Goal: Task Accomplishment & Management: Manage account settings

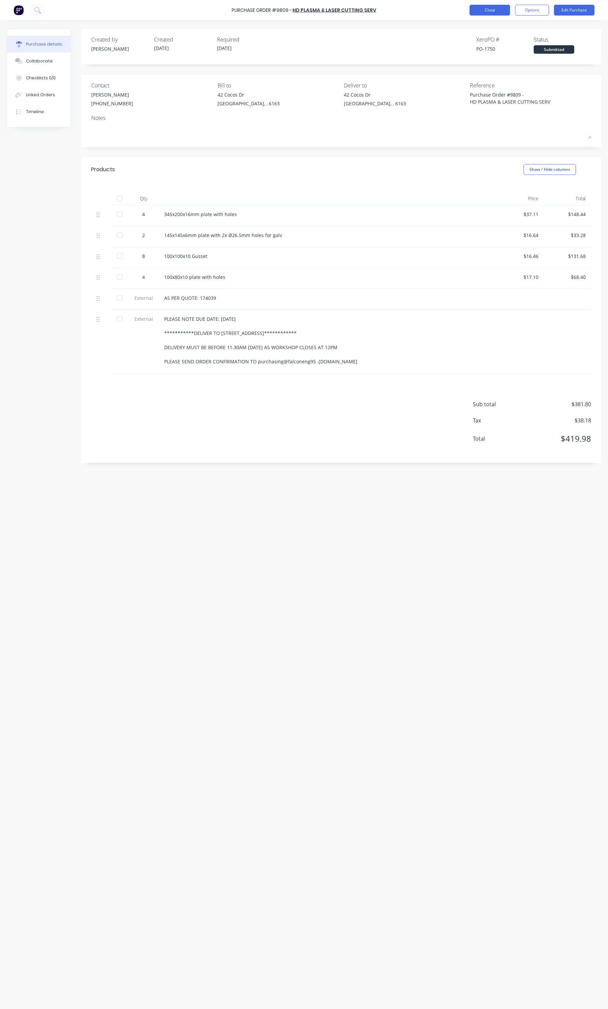
click at [501, 5] on button "Close" at bounding box center [489, 10] width 41 height 11
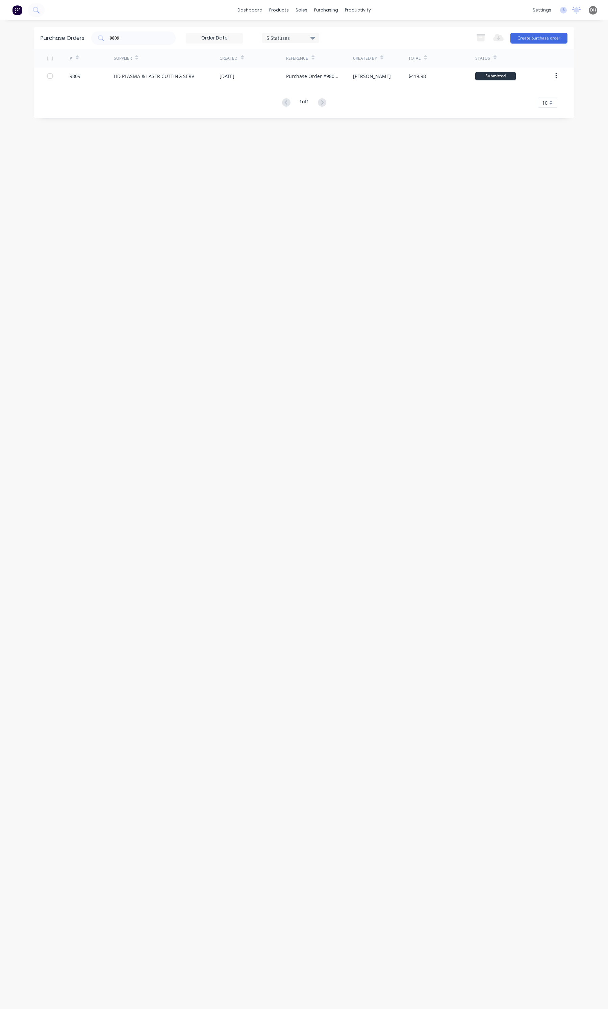
click at [119, 45] on div "Purchase Orders 9809 5 Statuses 5 Statuses Export to Excel (XLSX) Create purcha…" at bounding box center [304, 38] width 540 height 22
click at [122, 43] on div "9809" at bounding box center [133, 38] width 84 height 14
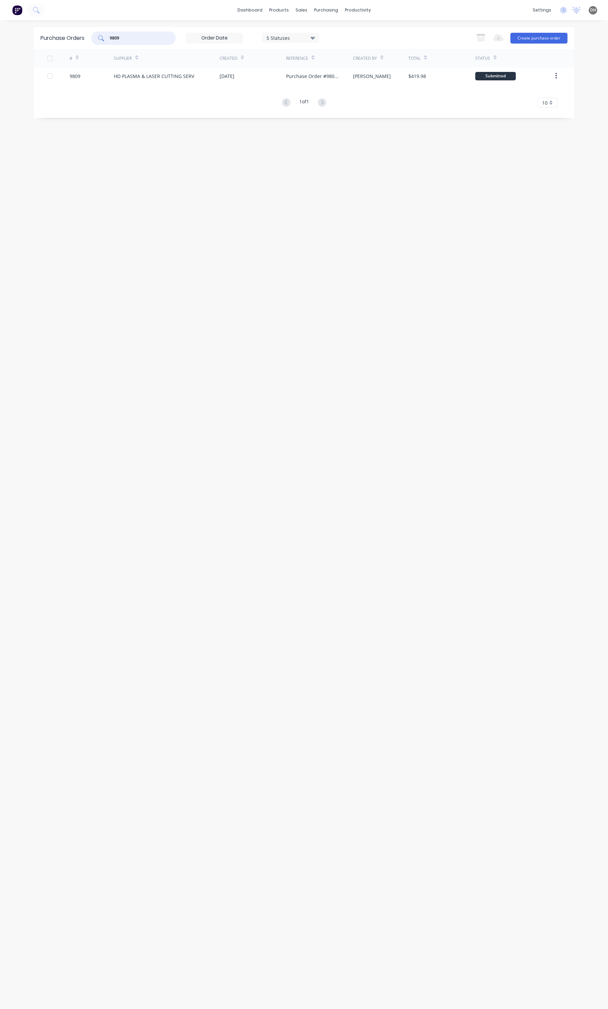
click at [122, 43] on div "9809" at bounding box center [133, 38] width 84 height 14
drag, startPoint x: 124, startPoint y: 39, endPoint x: 100, endPoint y: 34, distance: 24.4
click at [100, 34] on div "9809" at bounding box center [133, 38] width 84 height 14
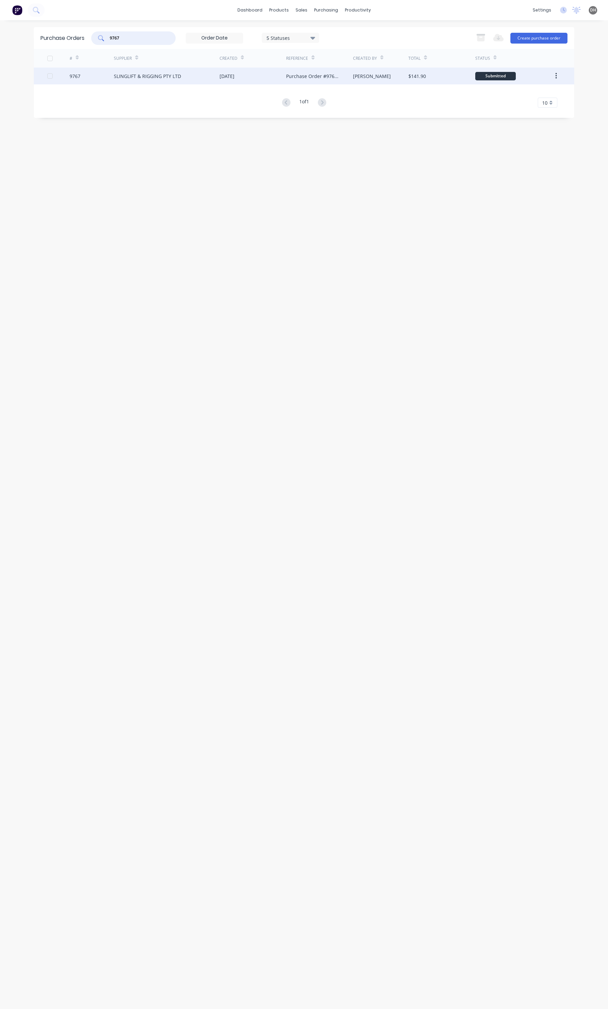
type input "9767"
click at [151, 77] on div "SLINGLIFT & RIGGING PTY LTD" at bounding box center [147, 76] width 67 height 7
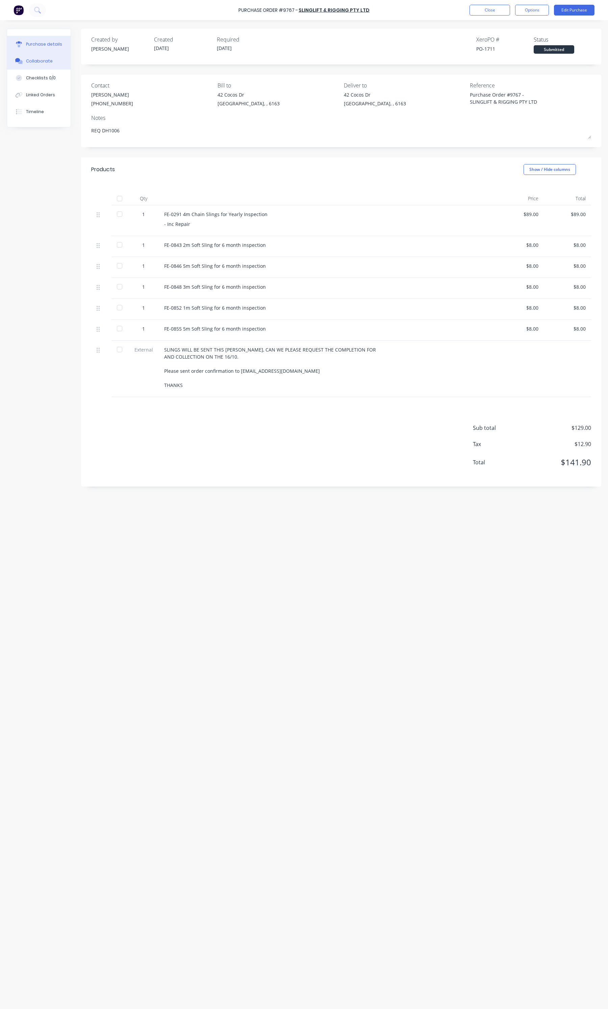
click at [48, 60] on div "Collaborate" at bounding box center [39, 61] width 27 height 6
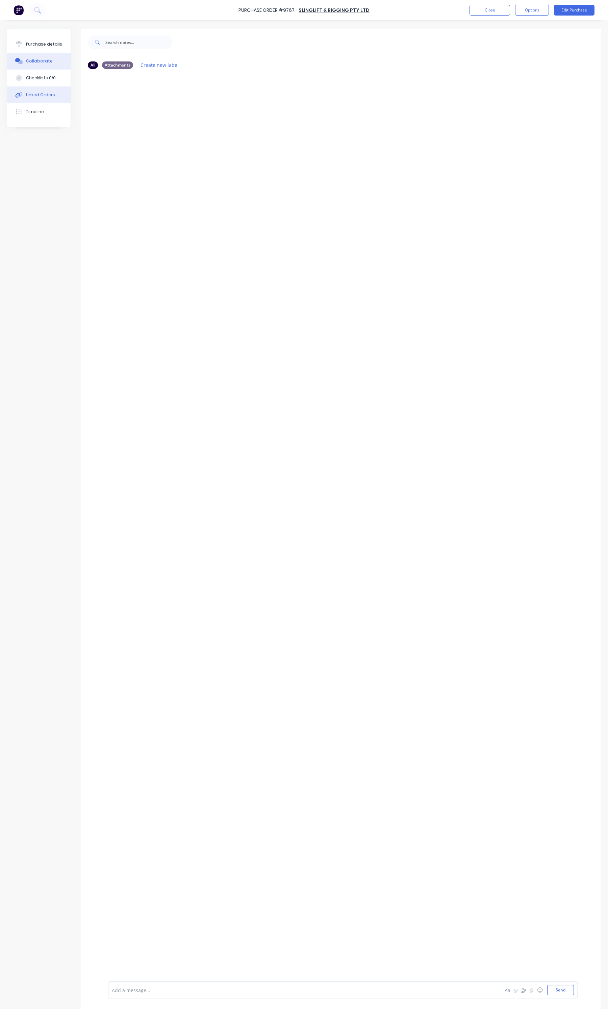
click at [38, 90] on button "Linked Orders" at bounding box center [38, 94] width 63 height 17
click at [48, 46] on div "Purchase details" at bounding box center [44, 44] width 36 height 6
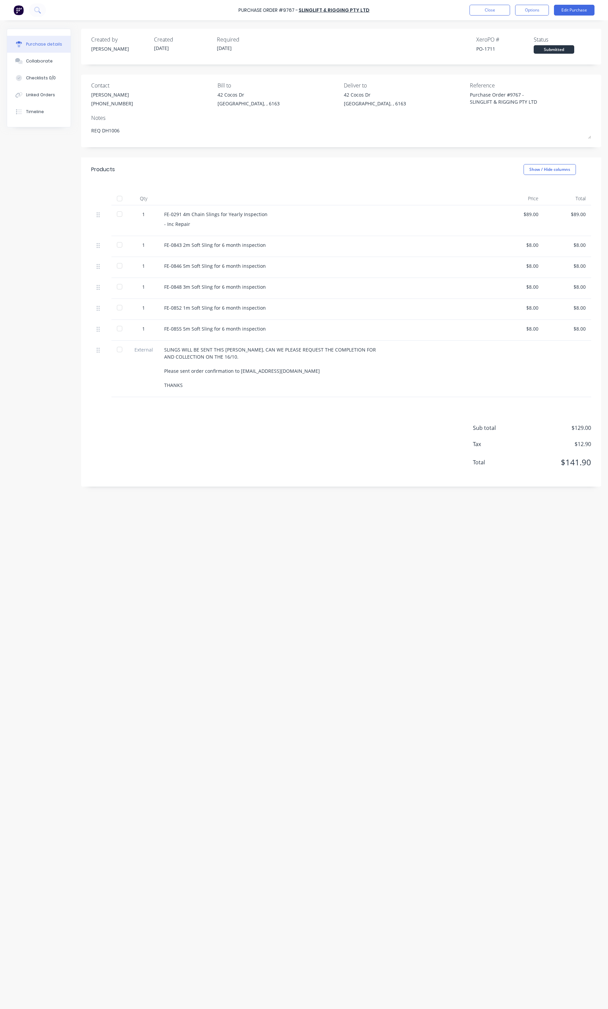
drag, startPoint x: 118, startPoint y: 134, endPoint x: 87, endPoint y: 128, distance: 31.9
click at [87, 128] on div "Contact Jessica McDowell (08) 9356 8611 Bill to 42 Cocos Dr Bibra Lake, , 6163 …" at bounding box center [341, 111] width 520 height 73
type textarea "x"
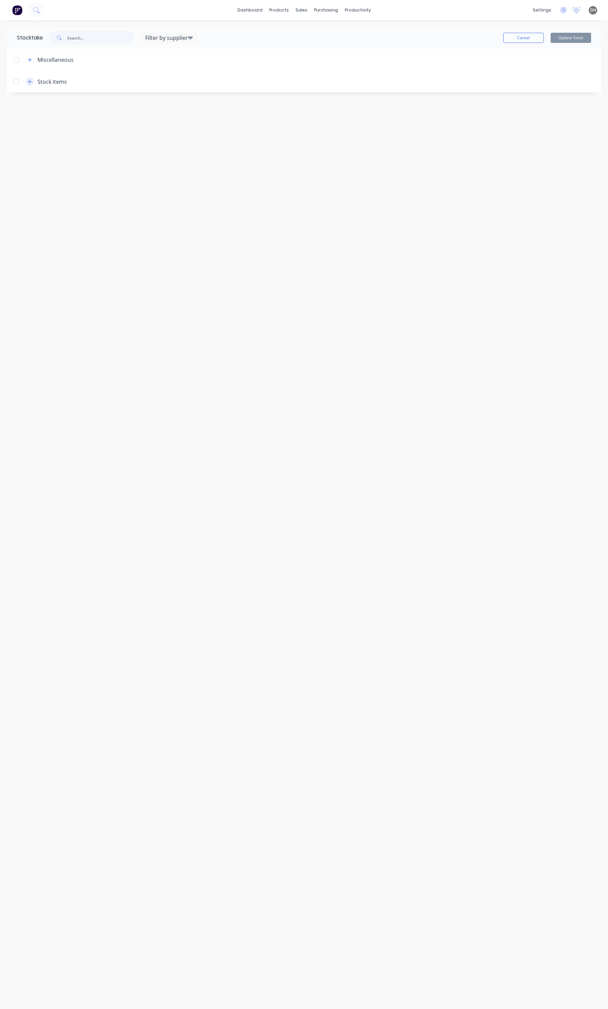
click at [28, 83] on icon "button" at bounding box center [30, 81] width 4 height 5
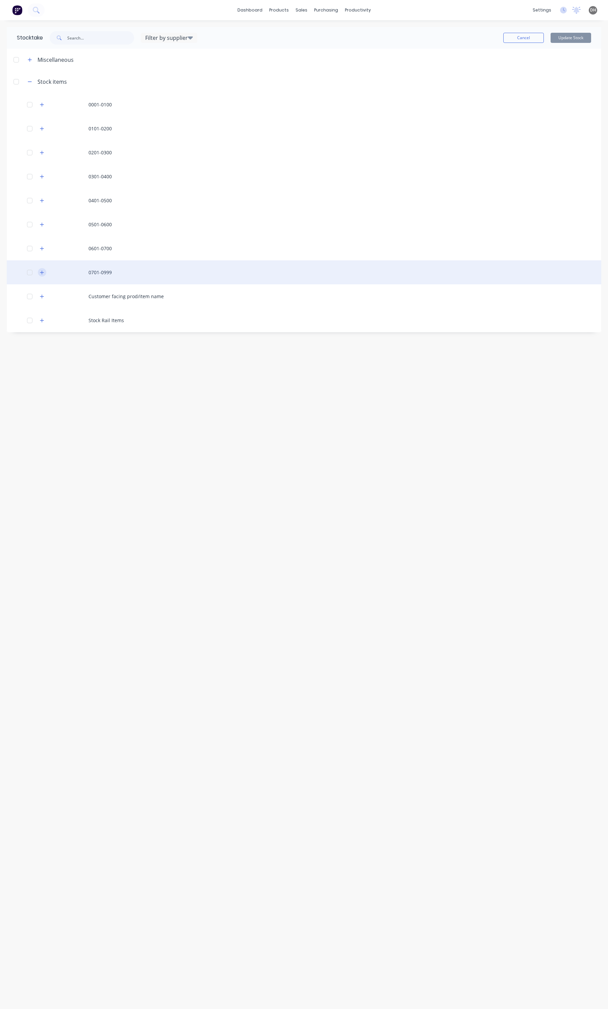
click at [41, 272] on icon "button" at bounding box center [42, 272] width 4 height 5
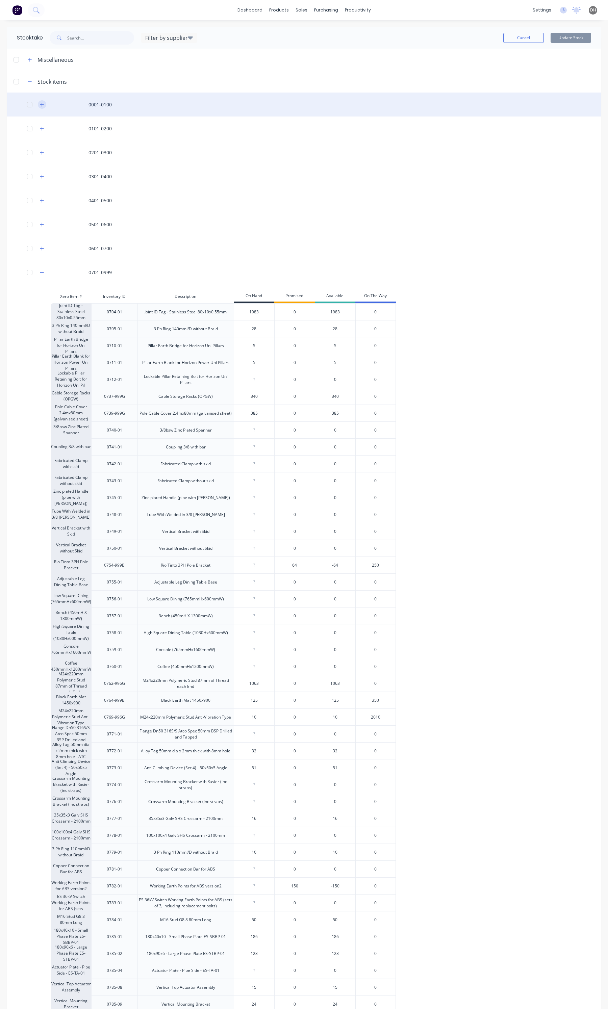
click at [41, 103] on icon "button" at bounding box center [42, 104] width 4 height 5
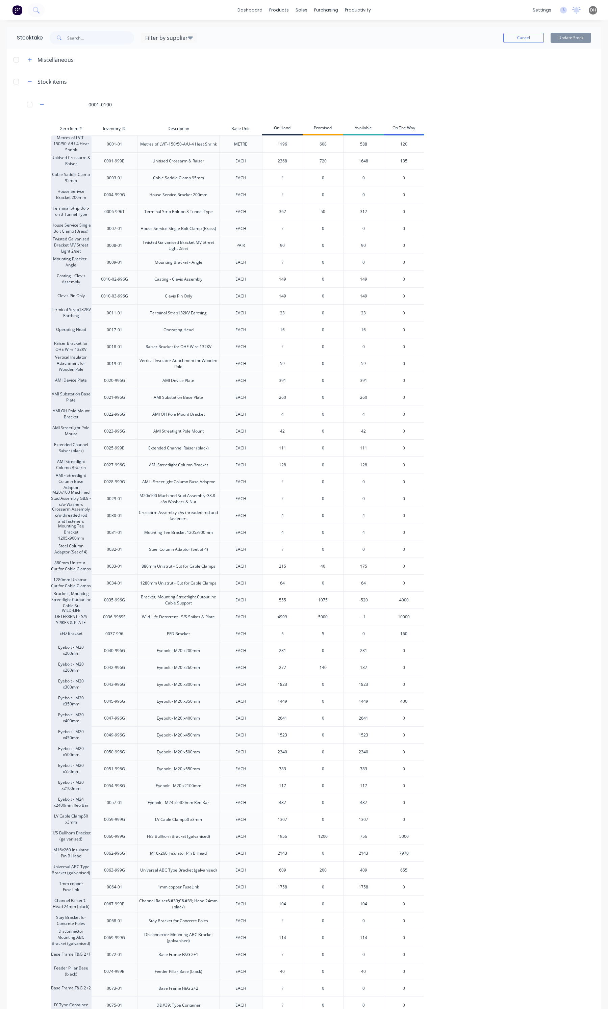
drag, startPoint x: 286, startPoint y: 618, endPoint x: 270, endPoint y: 615, distance: 15.4
click at [270, 615] on input "4999" at bounding box center [282, 617] width 40 height 6
type input "3599"
type input "5"
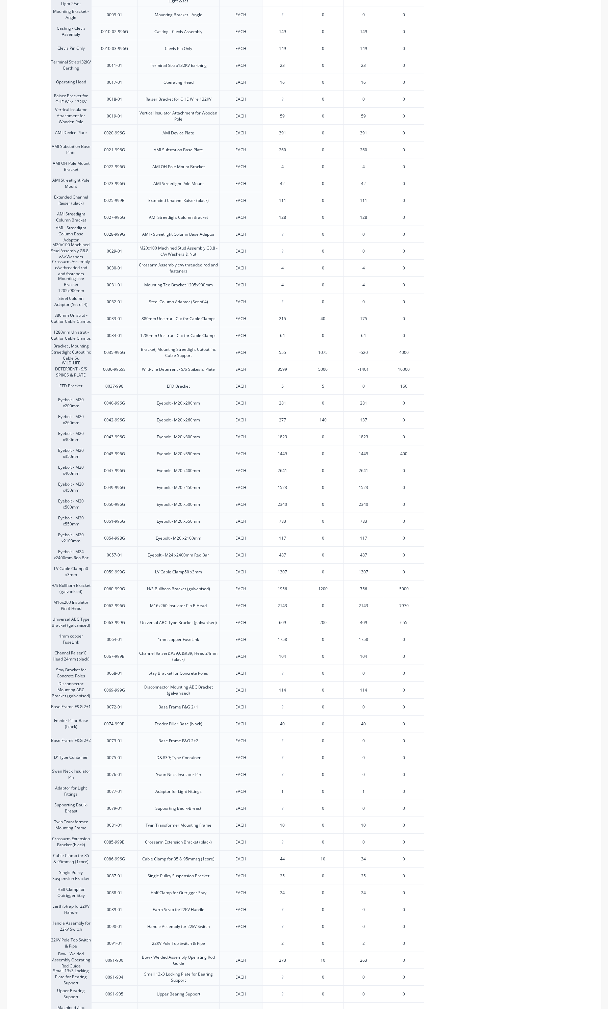
scroll to position [253, 0]
drag, startPoint x: 291, startPoint y: 822, endPoint x: 272, endPoint y: 817, distance: 19.0
click at [272, 817] on div "10" at bounding box center [282, 819] width 40 height 17
click at [286, 818] on input "10" at bounding box center [282, 819] width 40 height 6
type input "1"
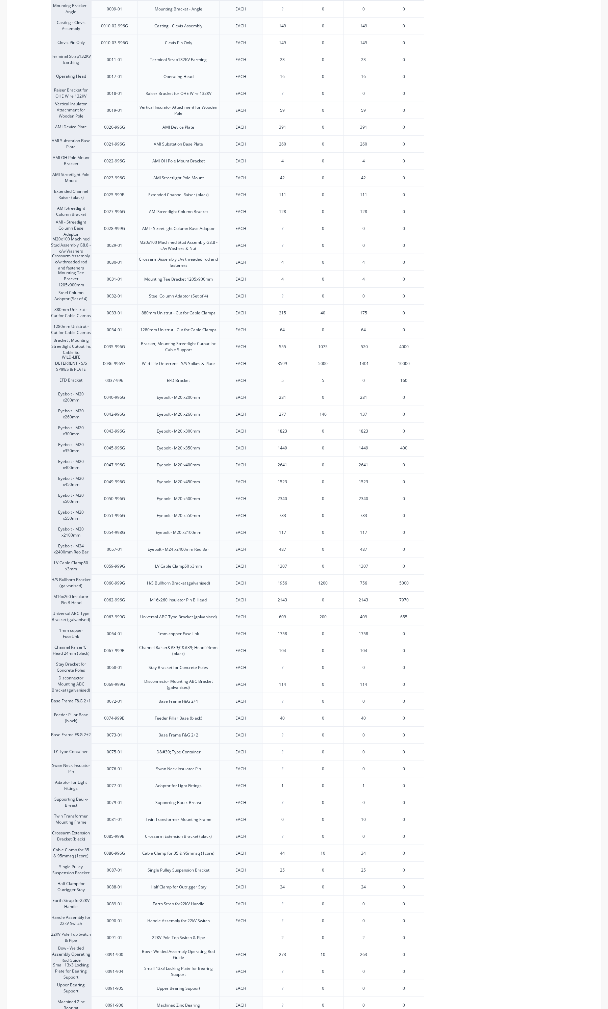
type input "0"
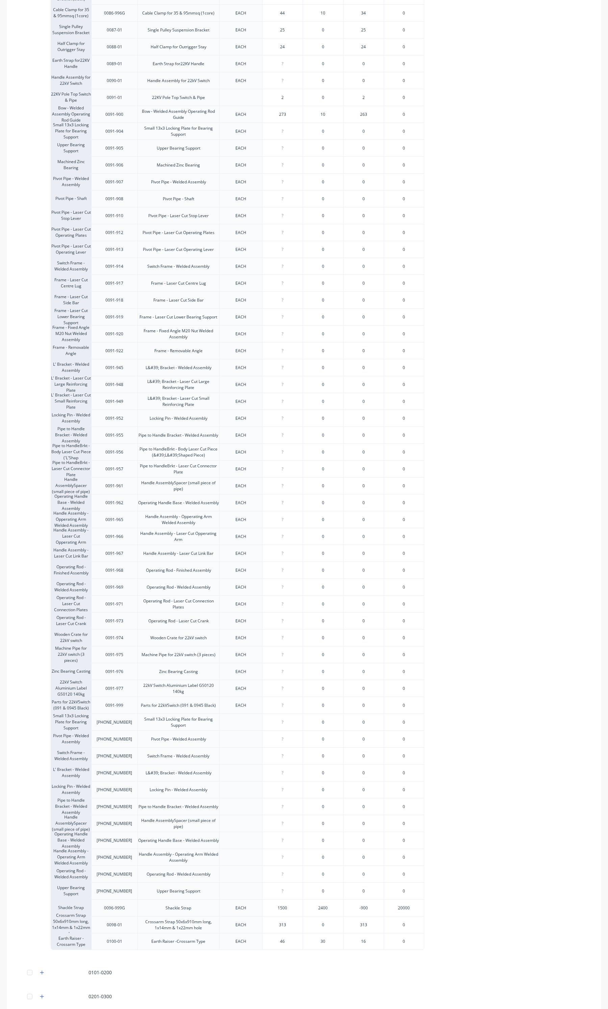
scroll to position [1097, 0]
click at [290, 907] on div "1500" at bounding box center [282, 903] width 40 height 17
type input "1486"
type input "313"
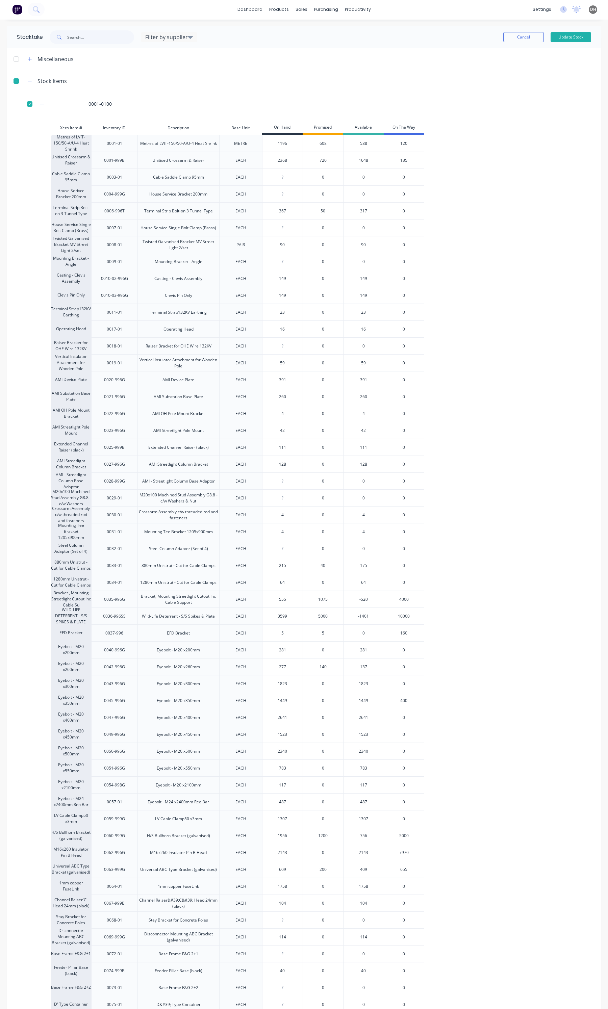
scroll to position [0, 0]
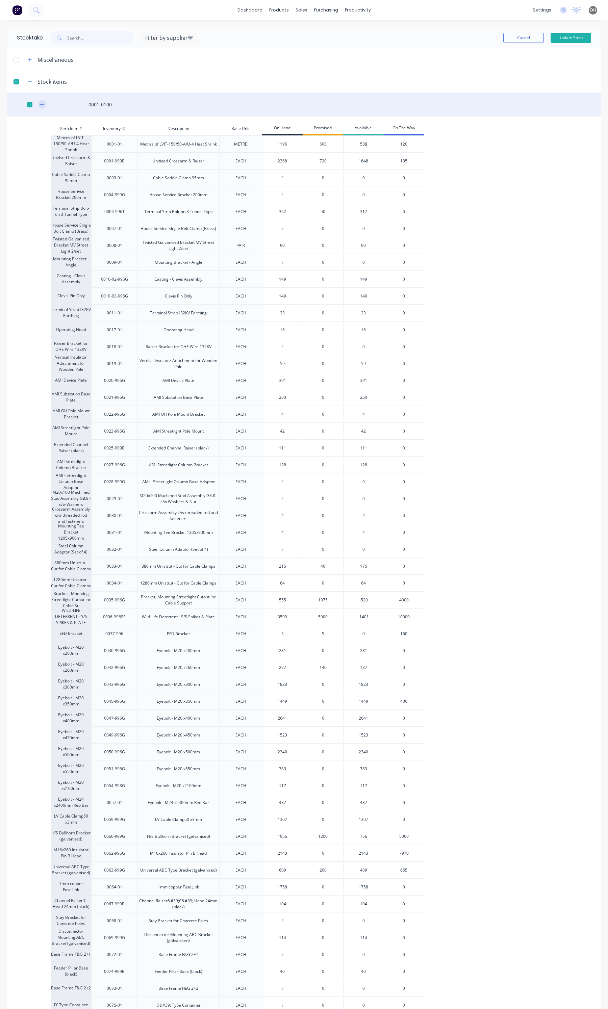
click at [40, 105] on icon "button" at bounding box center [42, 104] width 4 height 5
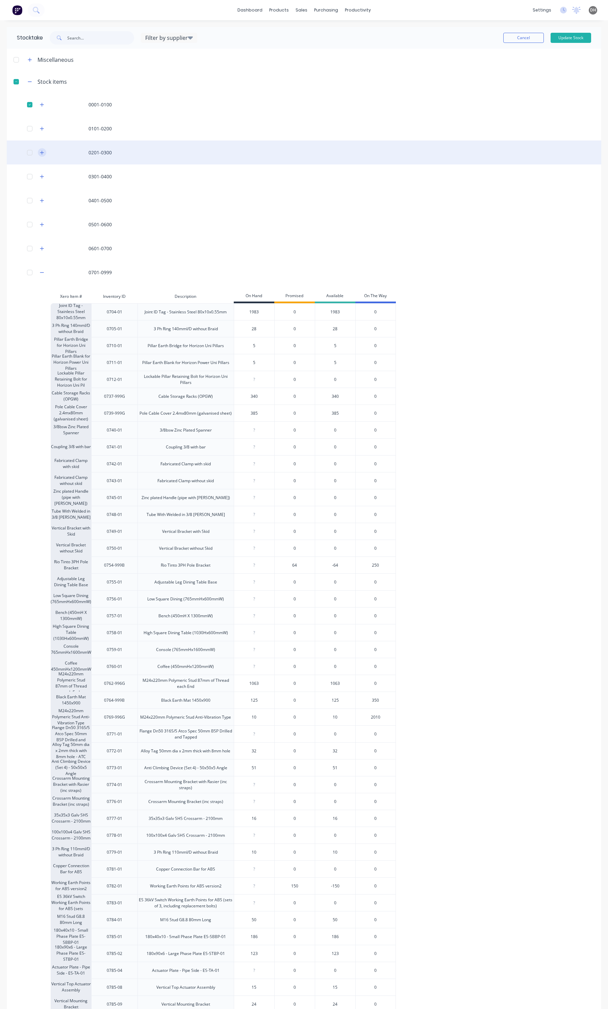
click at [43, 152] on icon "button" at bounding box center [42, 153] width 4 height 4
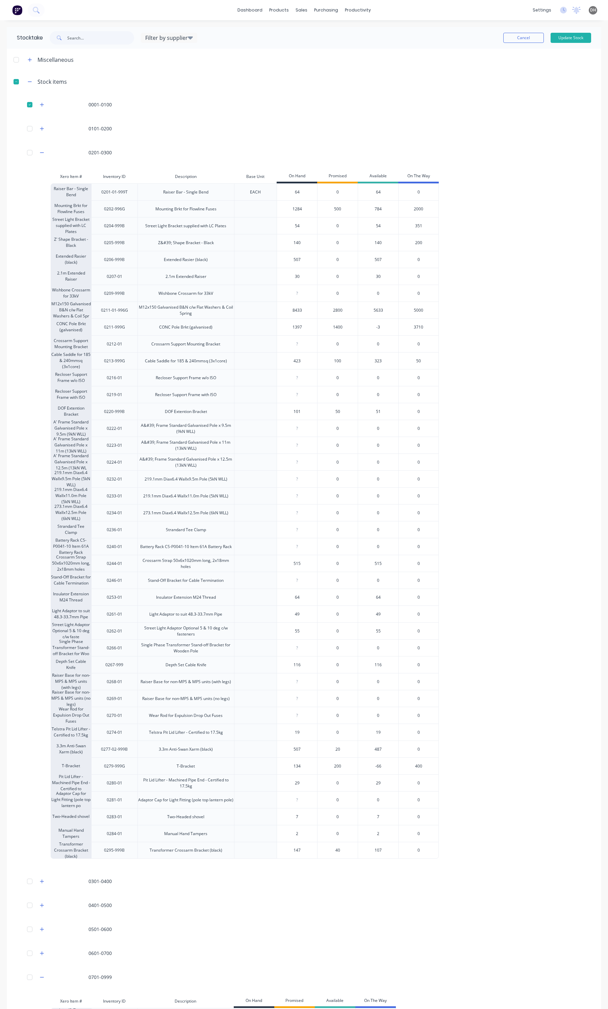
click at [300, 240] on input "140" at bounding box center [297, 243] width 40 height 6
type input "1"
type input "137"
drag, startPoint x: 304, startPoint y: 563, endPoint x: 284, endPoint y: 563, distance: 19.9
click at [284, 563] on input "515" at bounding box center [297, 563] width 40 height 6
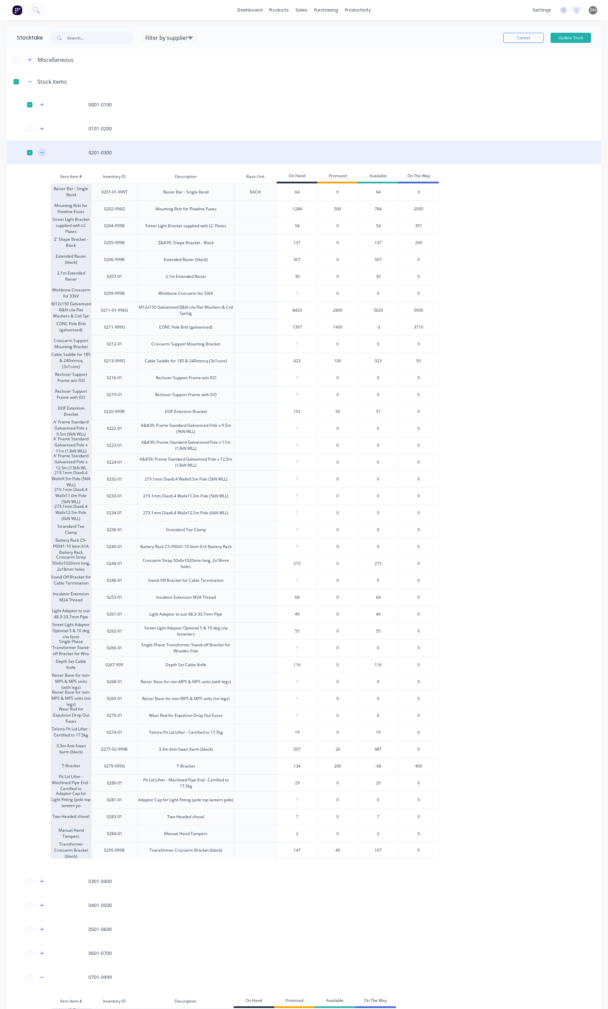
type input "215"
click at [43, 151] on icon "button" at bounding box center [42, 152] width 4 height 5
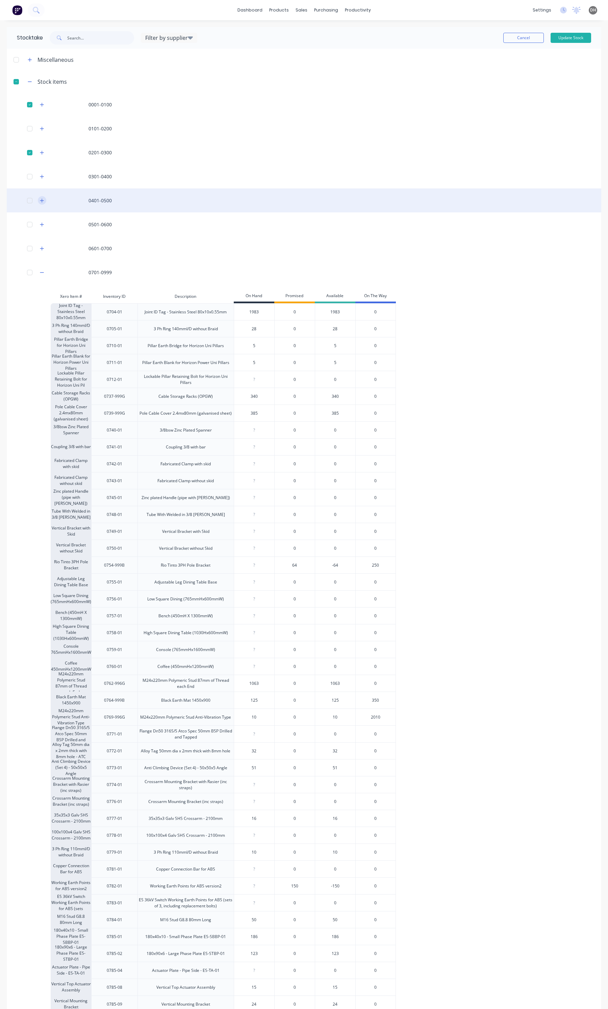
click at [42, 201] on icon "button" at bounding box center [42, 200] width 4 height 4
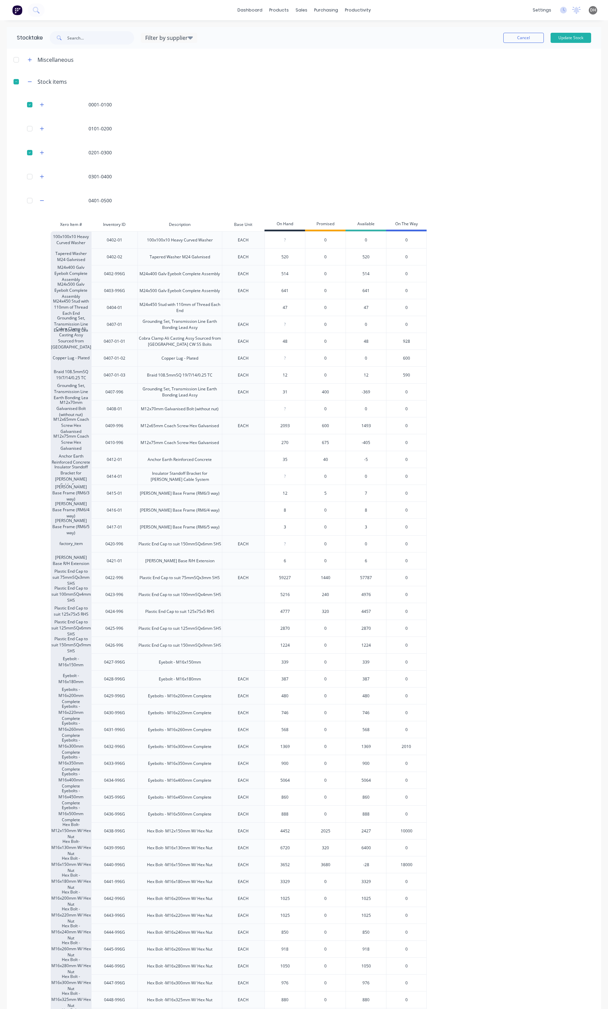
type input "0"
click at [289, 544] on input "0" at bounding box center [285, 544] width 40 height 6
type input "324"
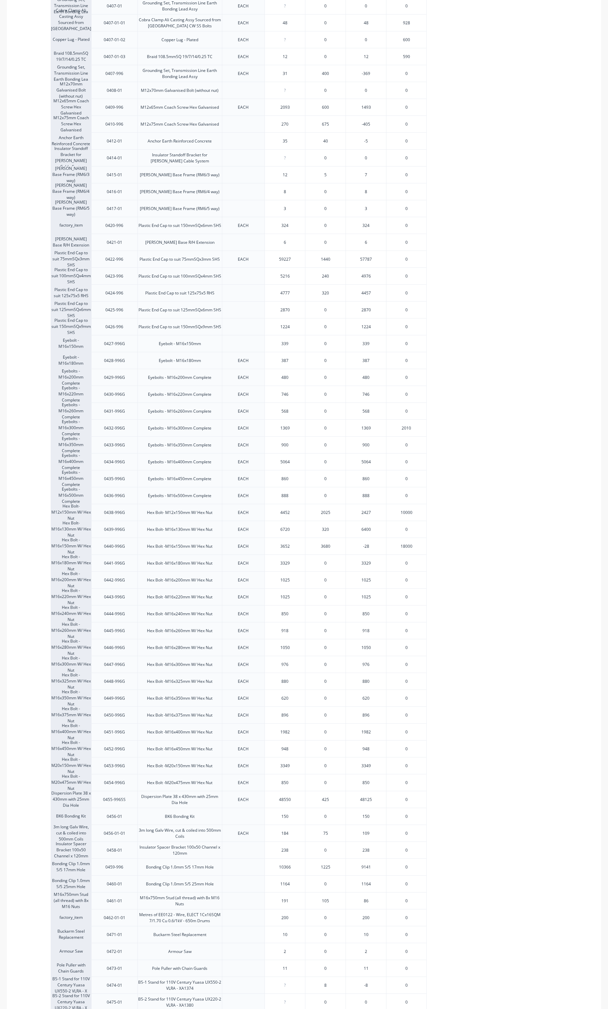
scroll to position [338, 0]
drag, startPoint x: 292, startPoint y: 799, endPoint x: 279, endPoint y: 797, distance: 13.6
click at [279, 797] on input "150" at bounding box center [285, 797] width 40 height 6
type input "0"
type input "184"
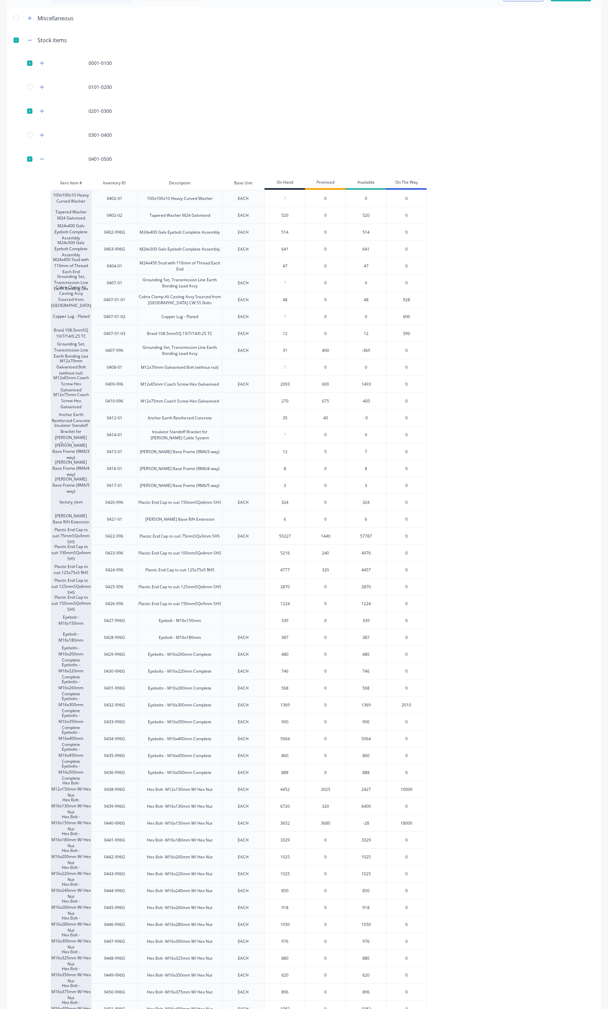
scroll to position [42, 0]
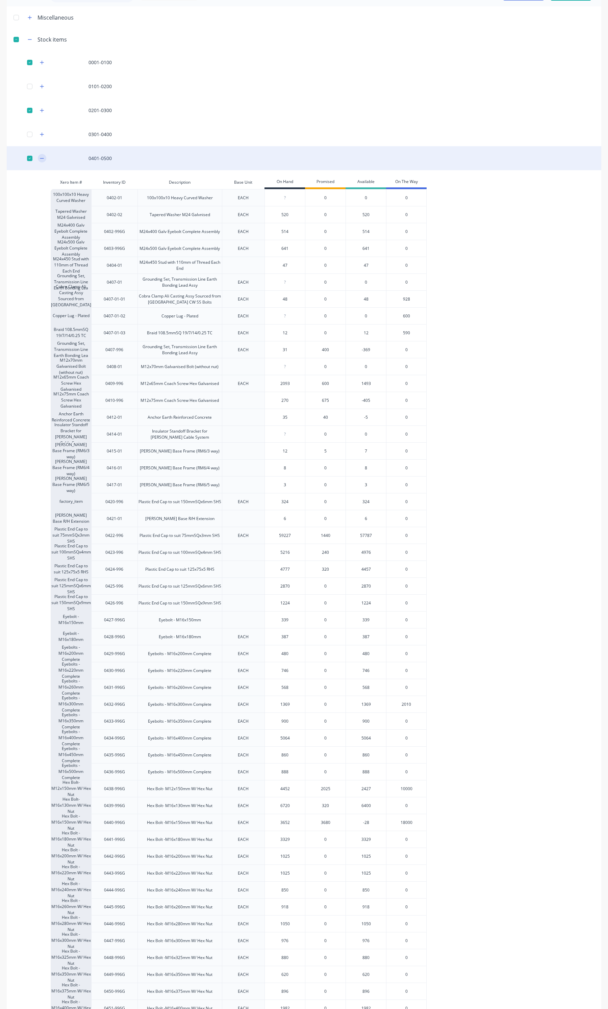
click at [43, 156] on icon "button" at bounding box center [42, 158] width 4 height 5
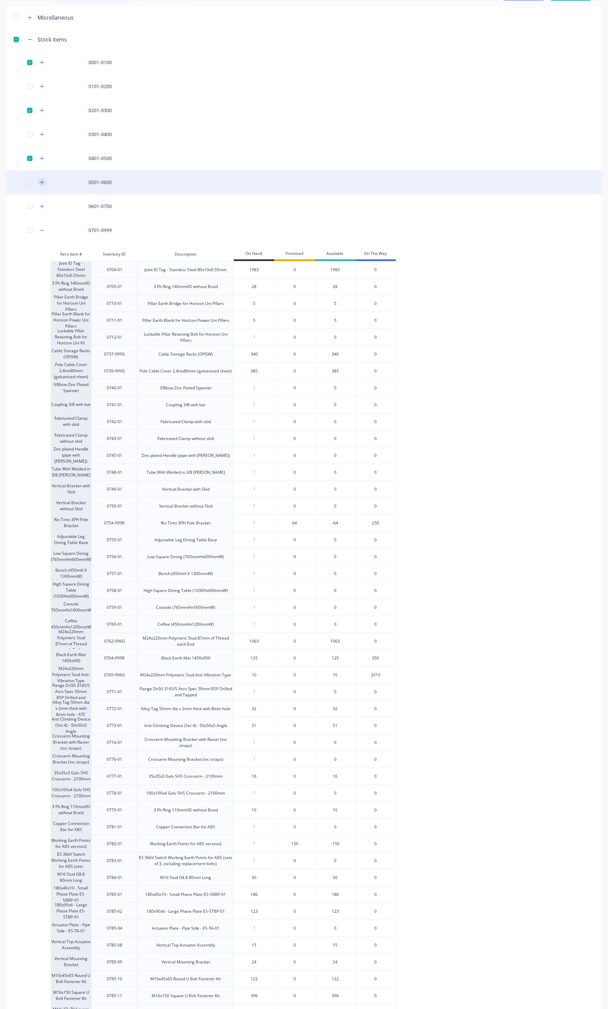
click at [43, 183] on icon "button" at bounding box center [42, 182] width 4 height 5
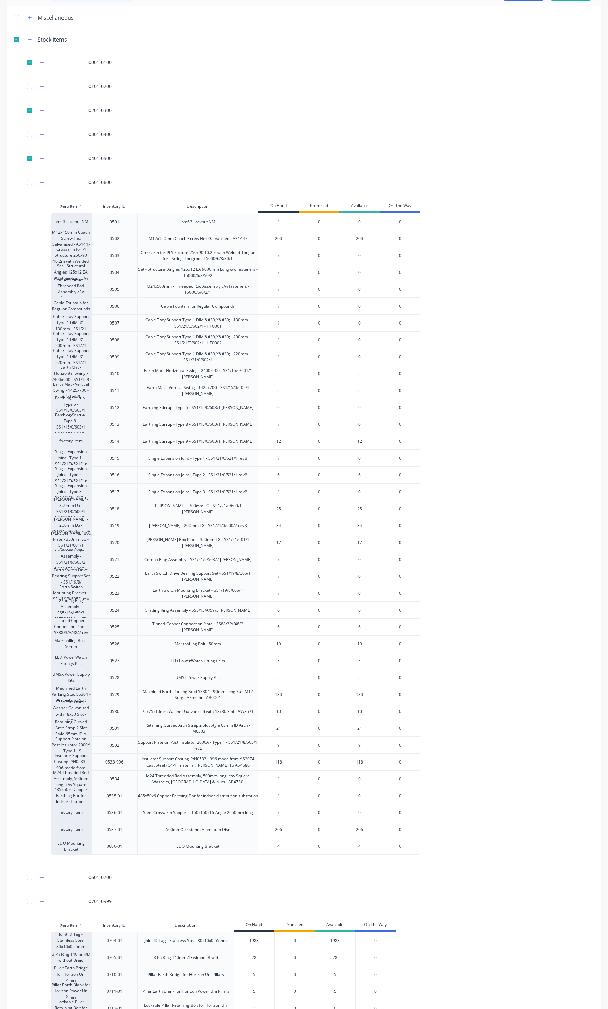
type input "5"
click at [279, 392] on input "5" at bounding box center [278, 390] width 40 height 6
type input "1"
type input "9"
click at [287, 528] on input "34" at bounding box center [278, 525] width 40 height 6
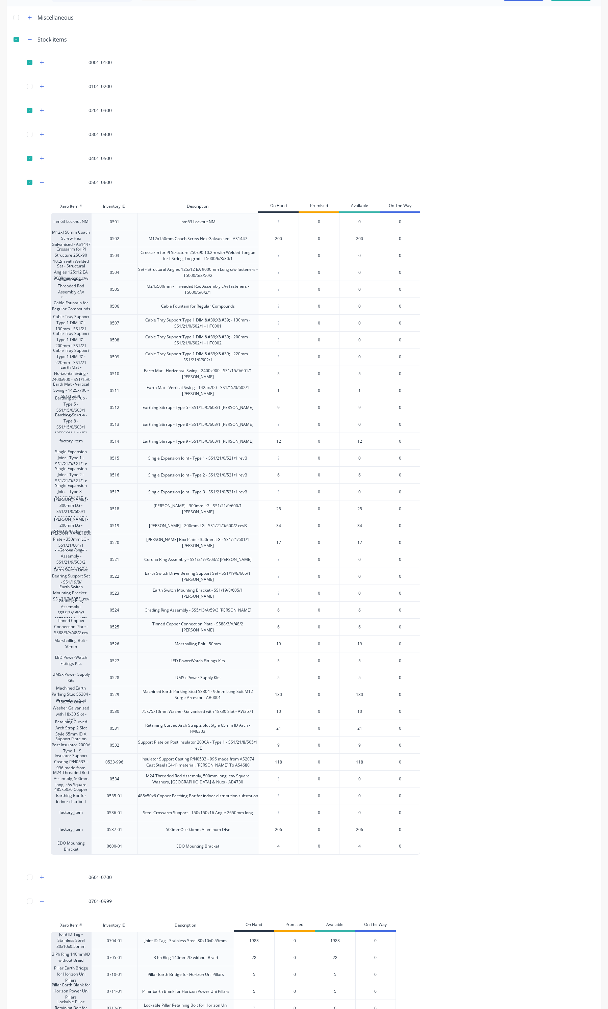
type input "3"
type input "18"
click at [281, 406] on input "9" at bounding box center [278, 407] width 40 height 6
click at [284, 442] on input "12" at bounding box center [278, 441] width 40 height 6
drag, startPoint x: 284, startPoint y: 441, endPoint x: 270, endPoint y: 439, distance: 13.7
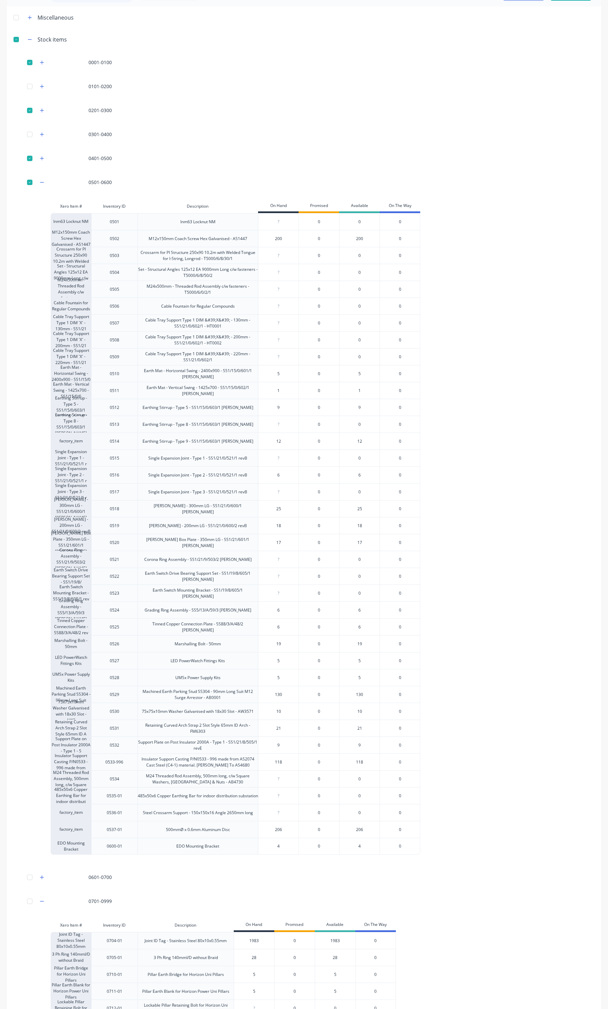
click at [270, 439] on input "12" at bounding box center [278, 441] width 40 height 6
type input "9"
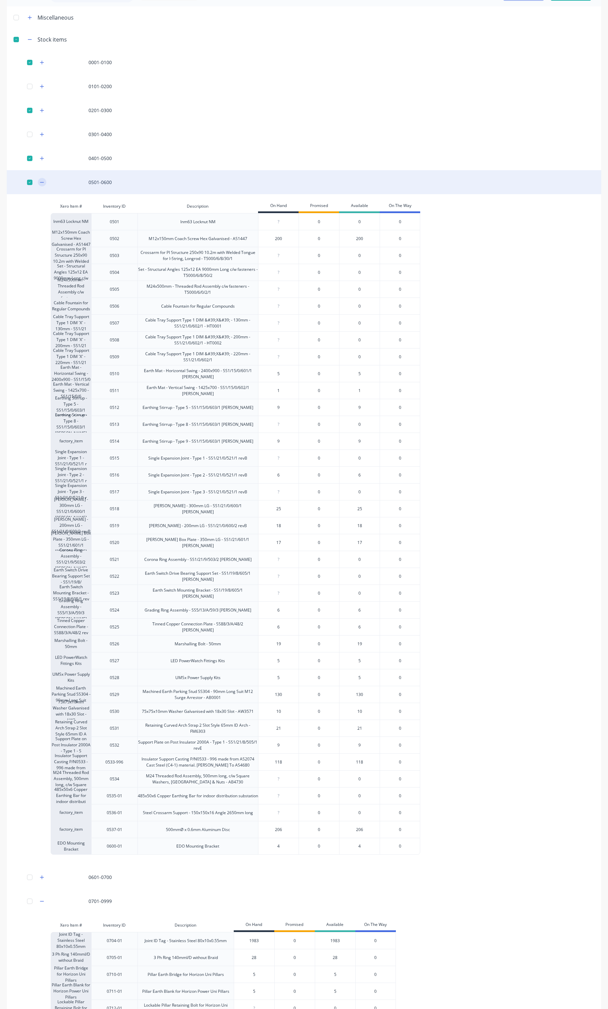
click at [43, 183] on icon "button" at bounding box center [42, 182] width 4 height 5
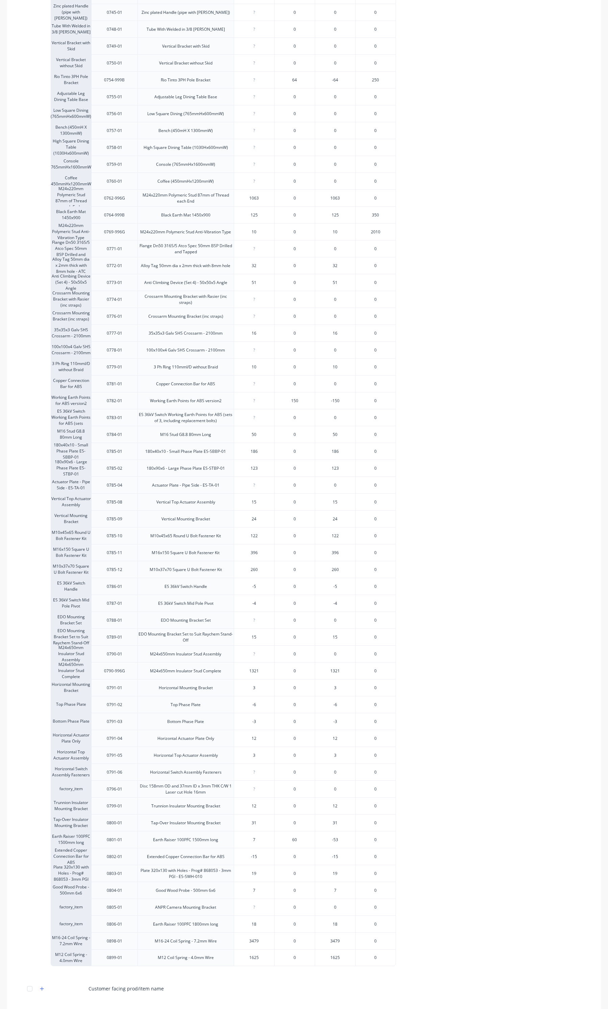
scroll to position [507, 0]
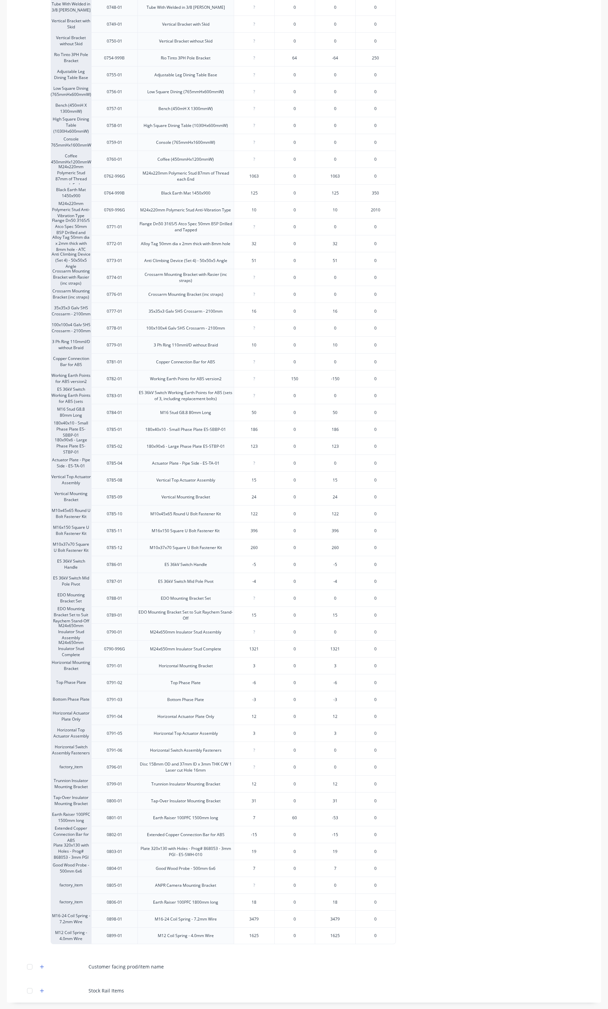
click at [259, 313] on input "16" at bounding box center [254, 311] width 40 height 6
type input "19"
click at [259, 323] on div "?" at bounding box center [254, 328] width 40 height 17
type input "0"
type input "6"
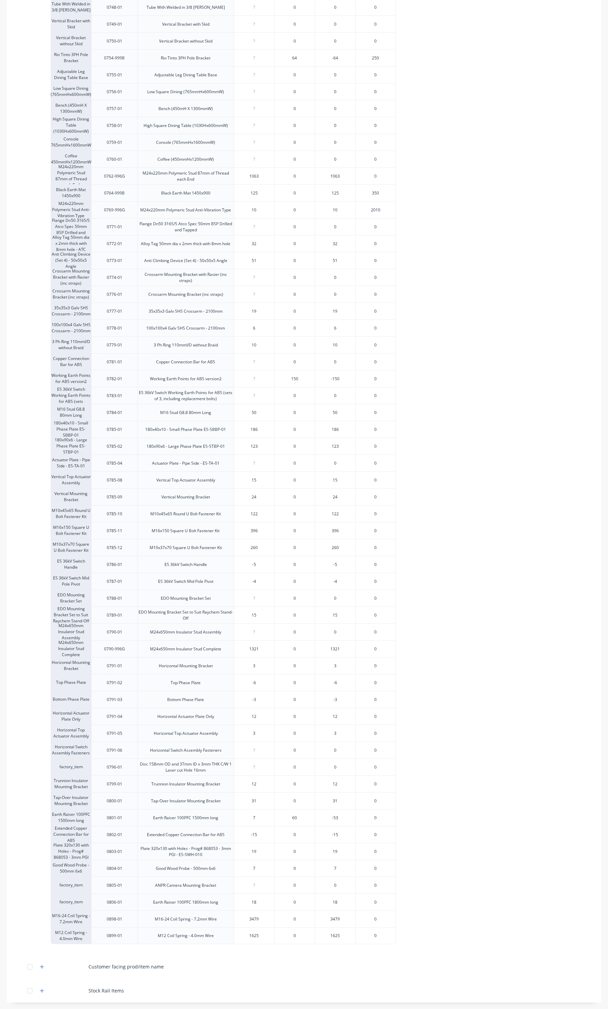
click at [269, 431] on input "186" at bounding box center [254, 429] width 40 height 6
type input "1"
type input "203"
click at [267, 449] on div "123" at bounding box center [254, 446] width 40 height 17
type input "183"
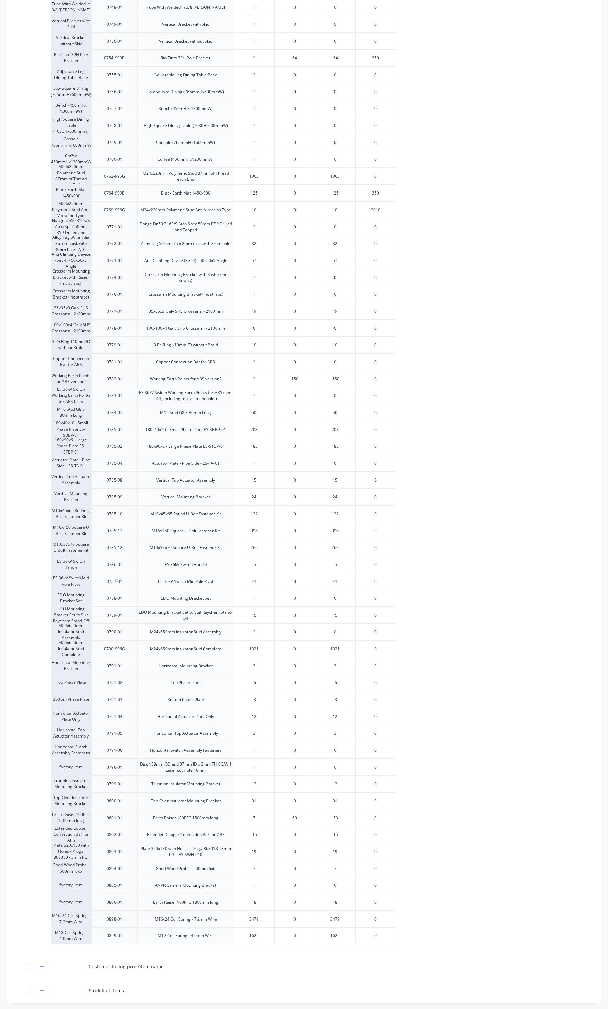
click at [259, 478] on input "15" at bounding box center [254, 480] width 40 height 6
type input "10"
click at [261, 500] on div "24" at bounding box center [254, 496] width 40 height 17
type input "29"
click at [259, 532] on input "396" at bounding box center [254, 531] width 40 height 6
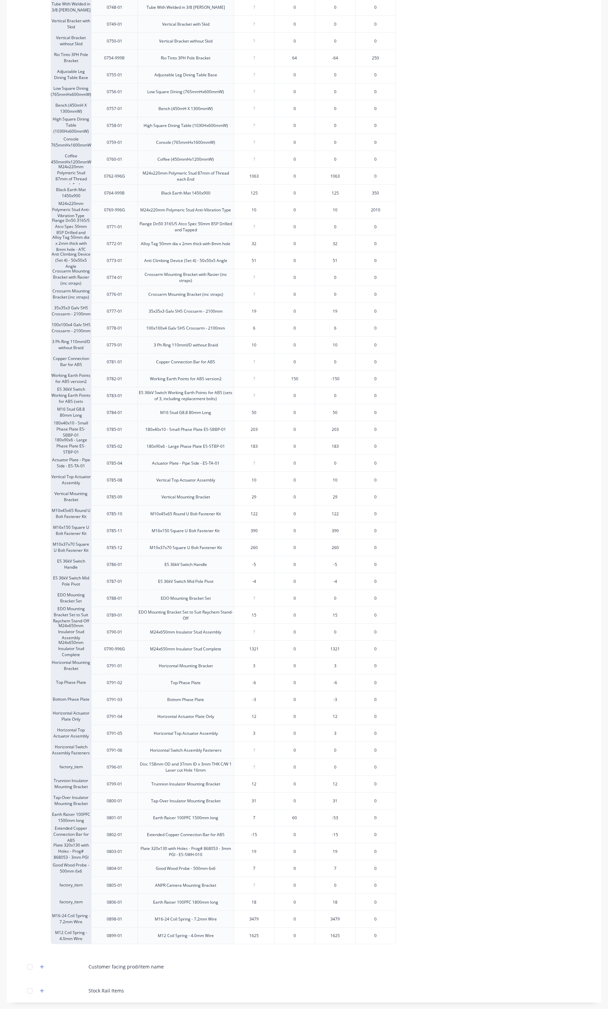
type input "390"
type input "-5"
click at [259, 565] on input "-5" at bounding box center [254, 564] width 40 height 6
type input "5"
type input "-4"
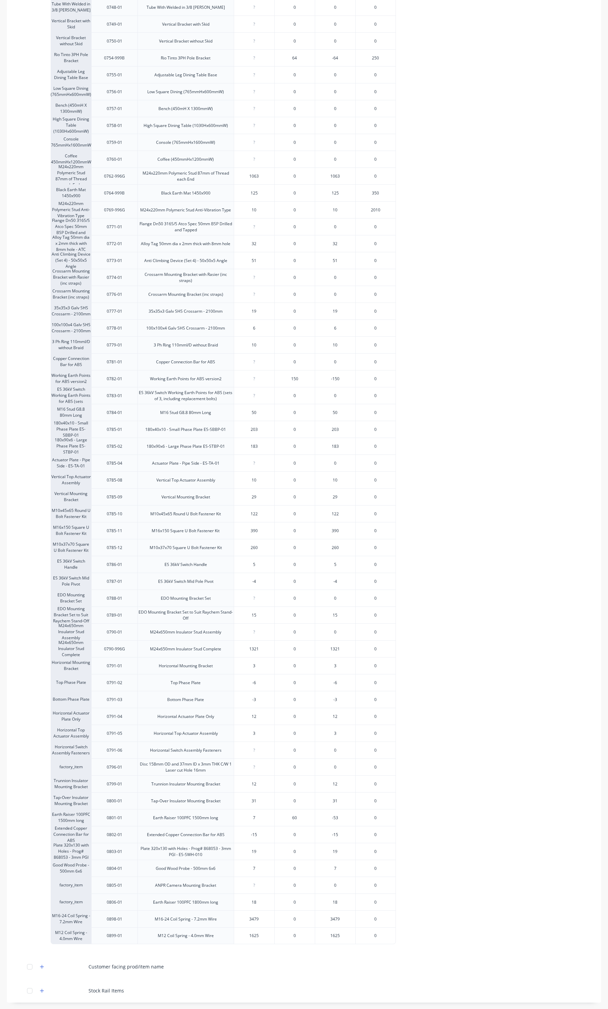
click at [261, 581] on input "-4" at bounding box center [254, 581] width 40 height 6
click at [261, 569] on div "5" at bounding box center [254, 564] width 40 height 17
type input "9"
click at [255, 581] on input "-4" at bounding box center [254, 581] width 40 height 6
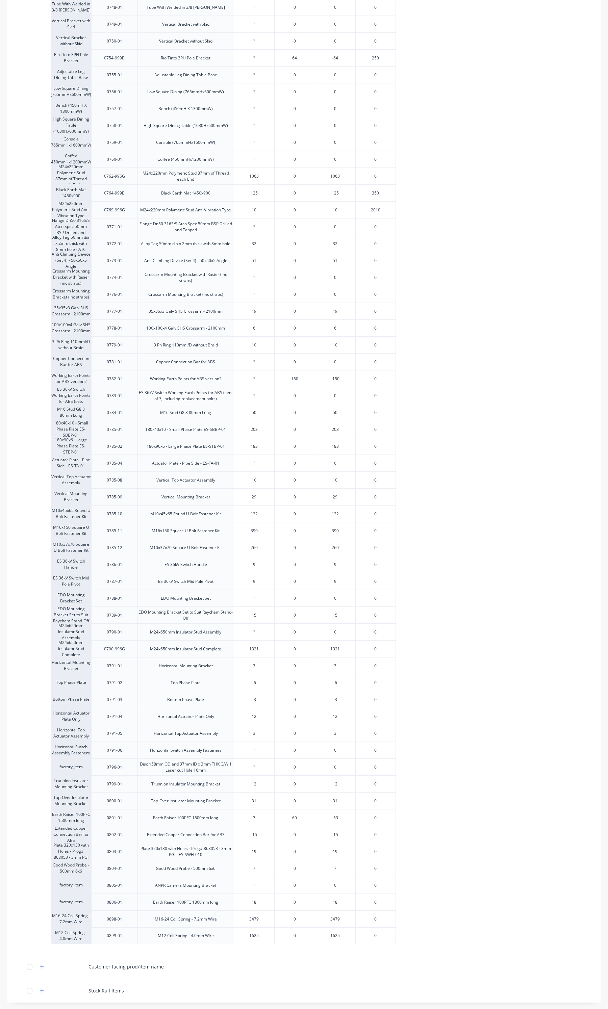
type input "9"
click at [258, 669] on div "3" at bounding box center [254, 665] width 40 height 17
type input "3"
click at [258, 664] on input "3" at bounding box center [254, 666] width 40 height 6
type input "6"
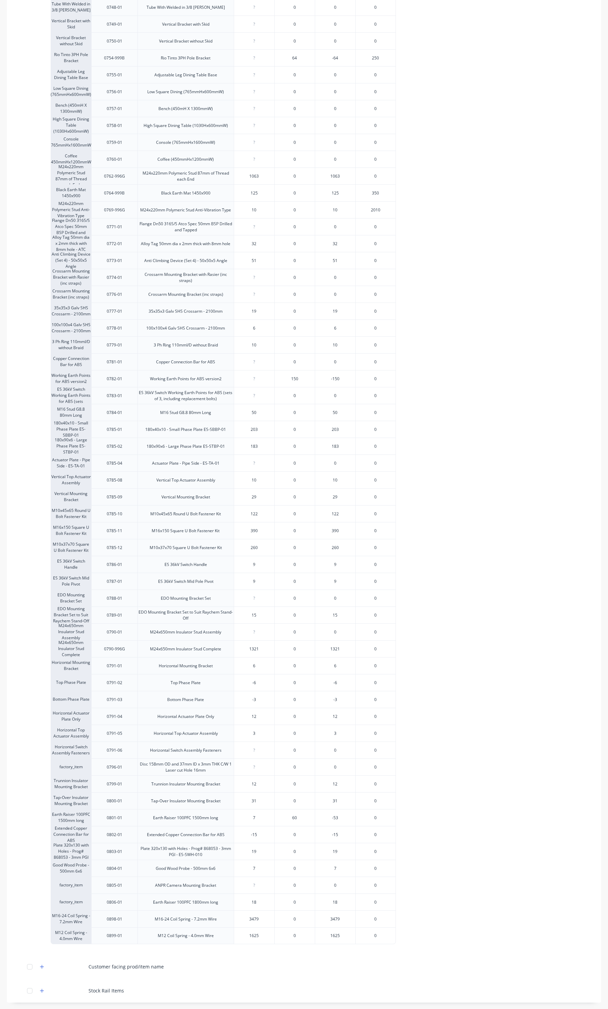
type input "-6"
click at [258, 680] on input "-6" at bounding box center [254, 682] width 40 height 6
type input "0"
type input "12"
type input "-3"
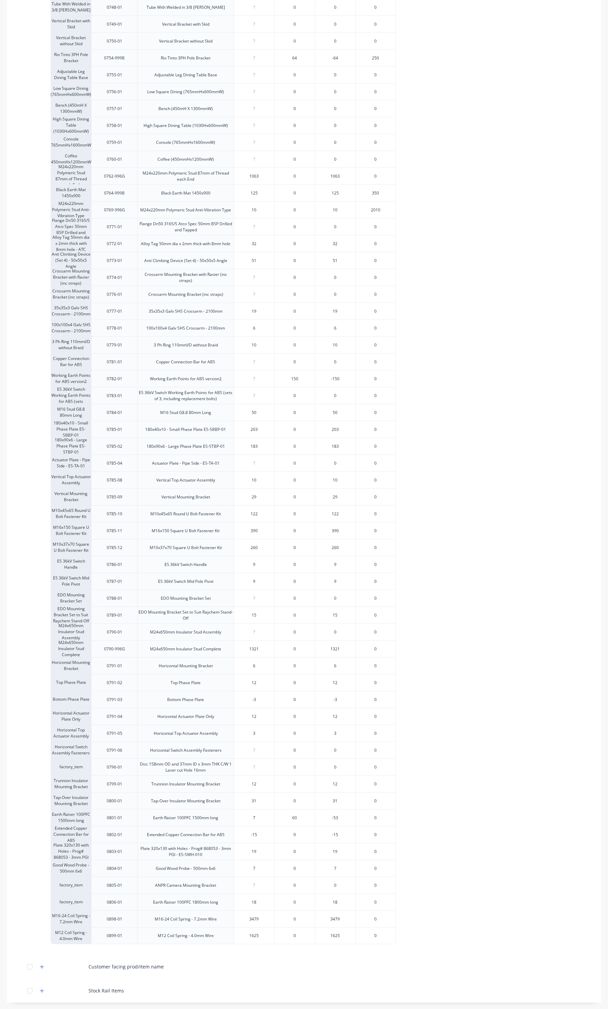
click at [267, 701] on input "-3" at bounding box center [254, 699] width 40 height 6
type input "6"
click at [256, 728] on div "3" at bounding box center [254, 733] width 40 height 17
type input "3"
type input "0"
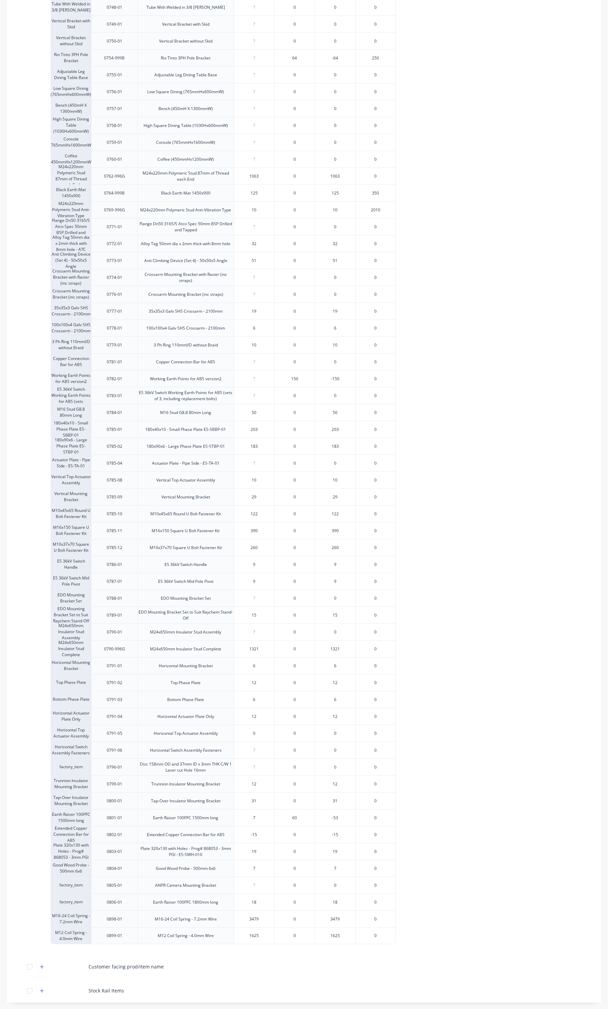
type input "31"
click at [258, 798] on input "31" at bounding box center [254, 801] width 40 height 6
click at [257, 832] on input "-15" at bounding box center [254, 834] width 40 height 6
type input "-1"
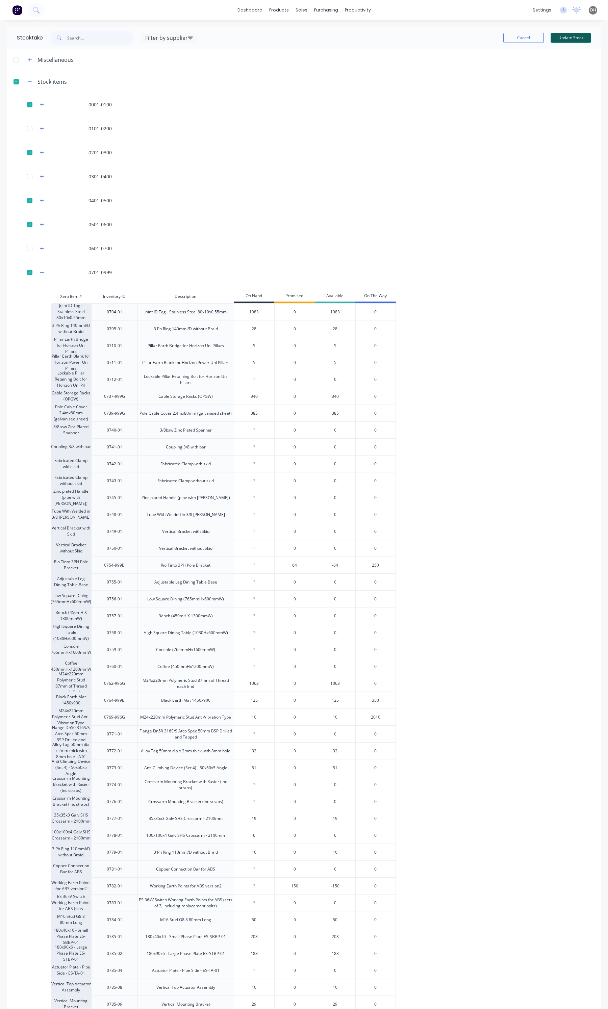
type input "100"
click at [564, 37] on button "Update Stock" at bounding box center [570, 38] width 41 height 10
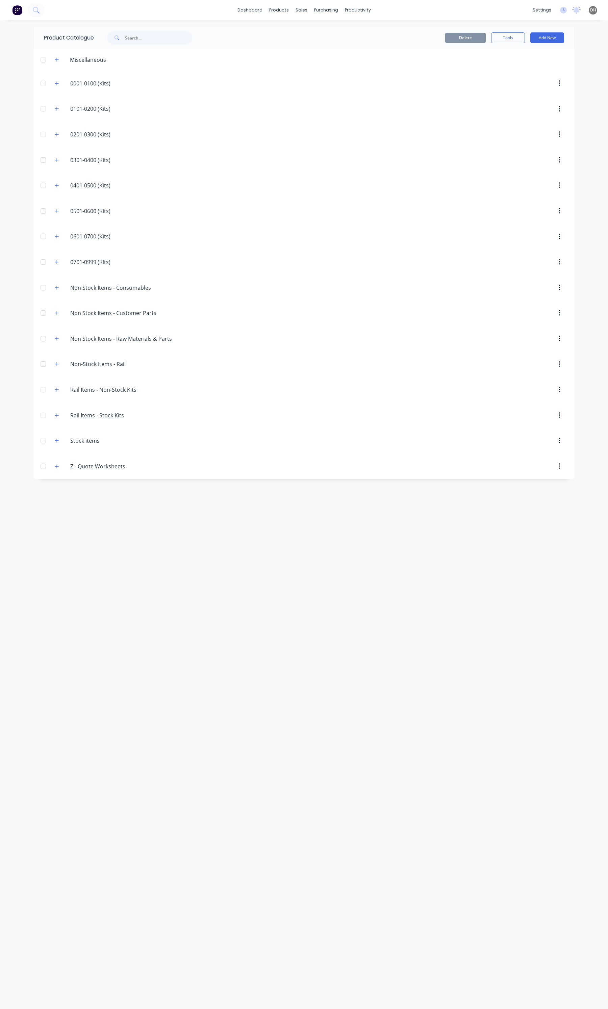
click at [57, 79] on span at bounding box center [57, 83] width 8 height 8
click at [55, 85] on icon "button" at bounding box center [57, 83] width 4 height 5
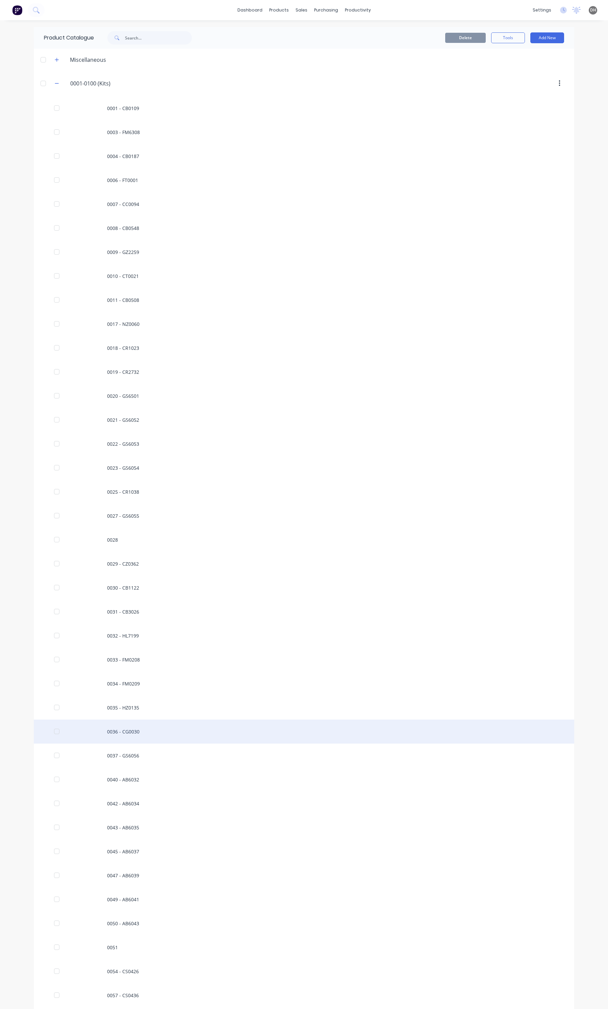
click at [141, 734] on div "0036 - CG0030" at bounding box center [304, 731] width 540 height 24
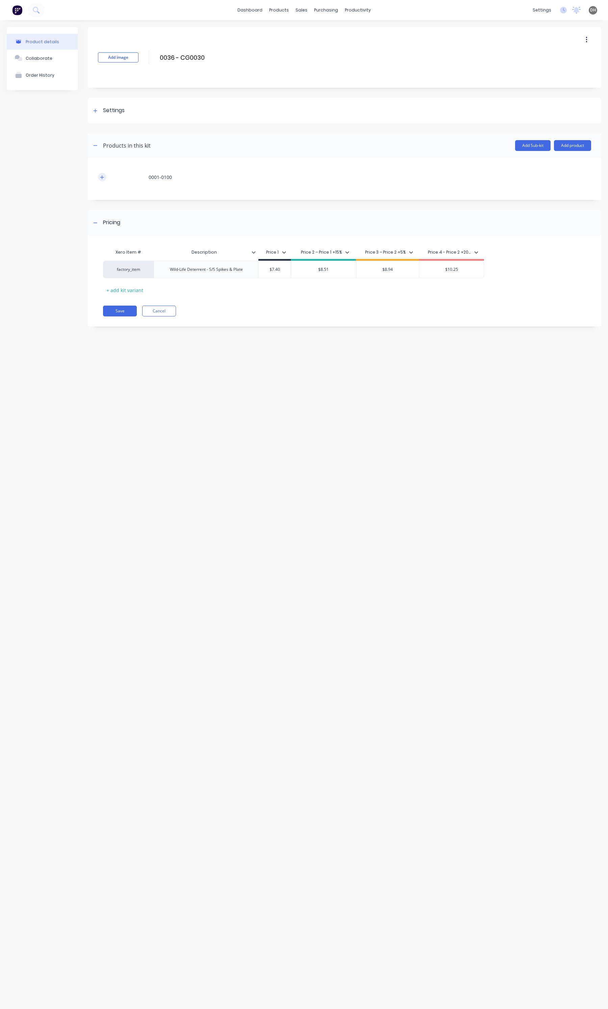
click at [99, 177] on button "button" at bounding box center [102, 177] width 8 height 8
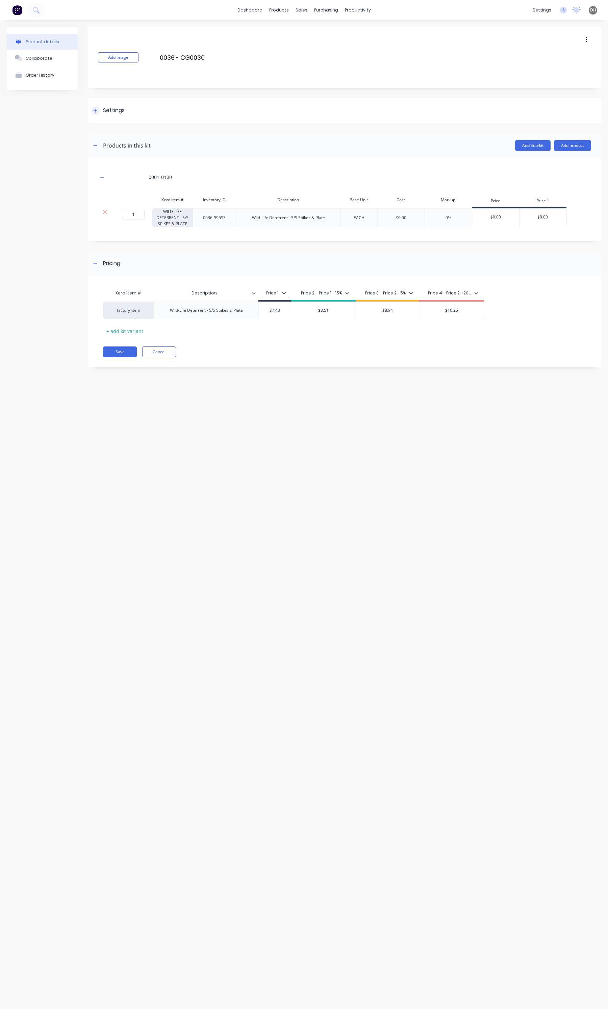
click at [97, 110] on icon at bounding box center [95, 111] width 4 height 4
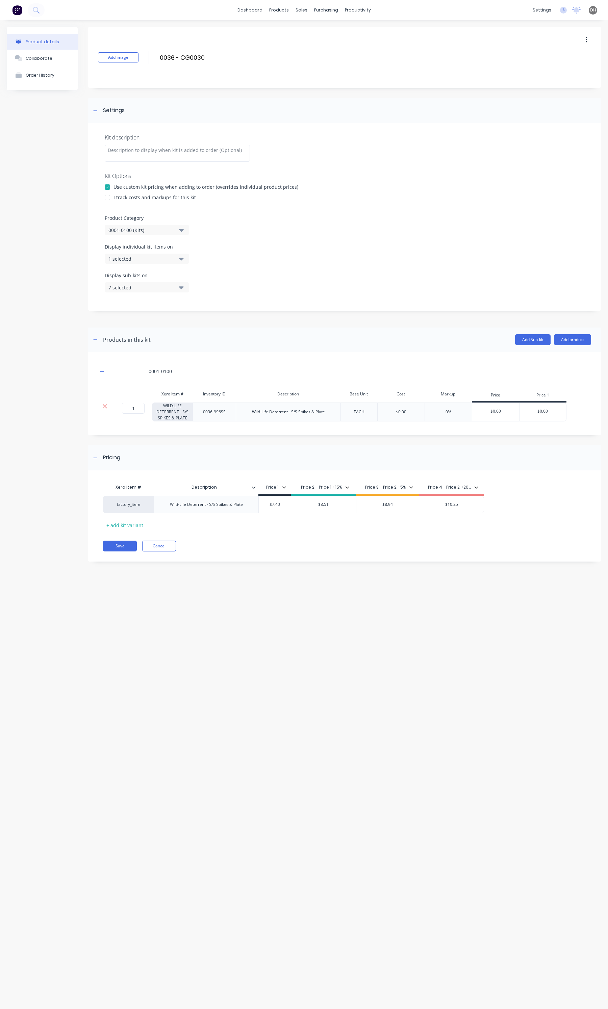
click at [140, 259] on div "1 selected" at bounding box center [140, 258] width 65 height 7
click at [139, 282] on button "7 selected" at bounding box center [147, 287] width 84 height 10
click at [274, 246] on div "Display individual kit items on 1 selected" at bounding box center [344, 257] width 479 height 29
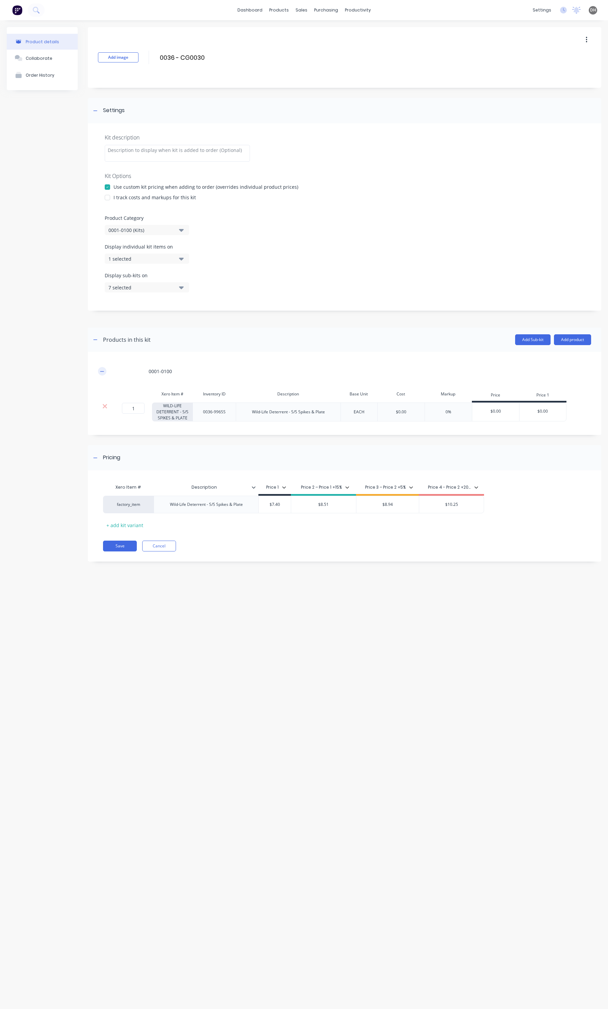
click at [100, 371] on button "button" at bounding box center [102, 371] width 8 height 8
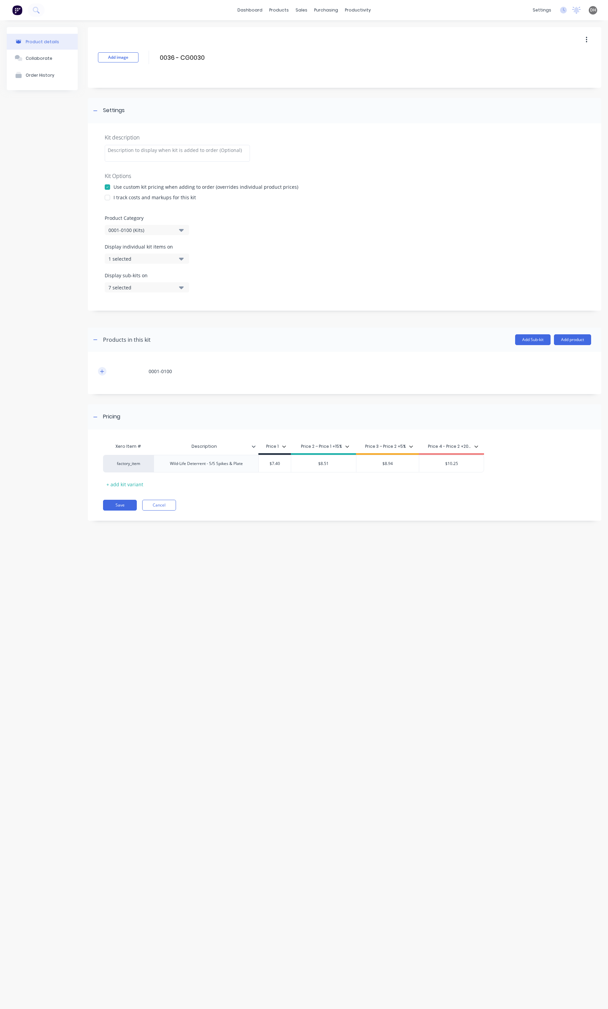
click at [105, 370] on button "button" at bounding box center [102, 371] width 8 height 8
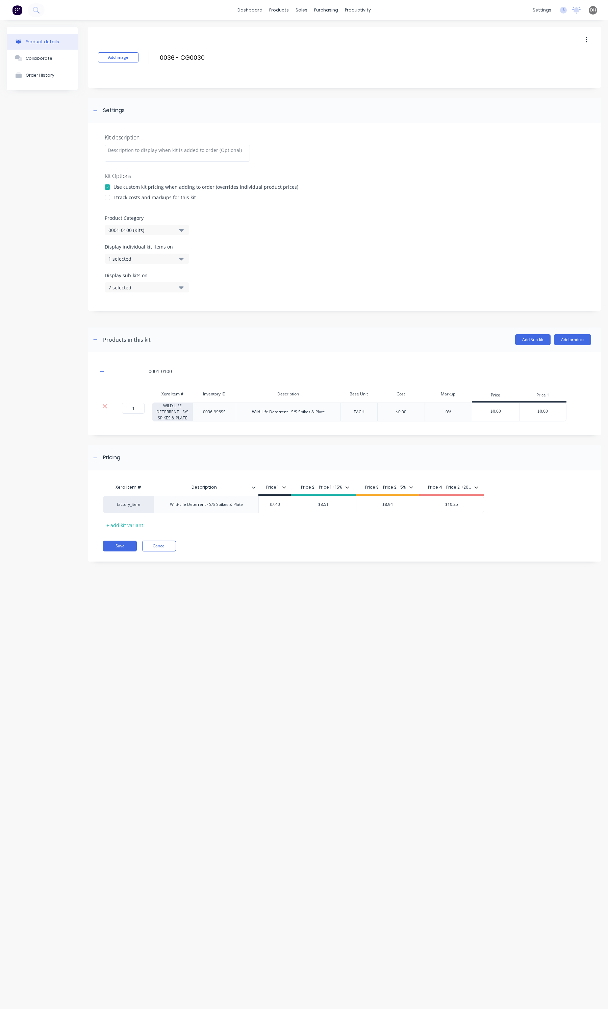
click at [36, 37] on button "Product details" at bounding box center [42, 42] width 71 height 16
click at [301, 29] on div "Product Catalogue" at bounding box center [309, 32] width 42 height 6
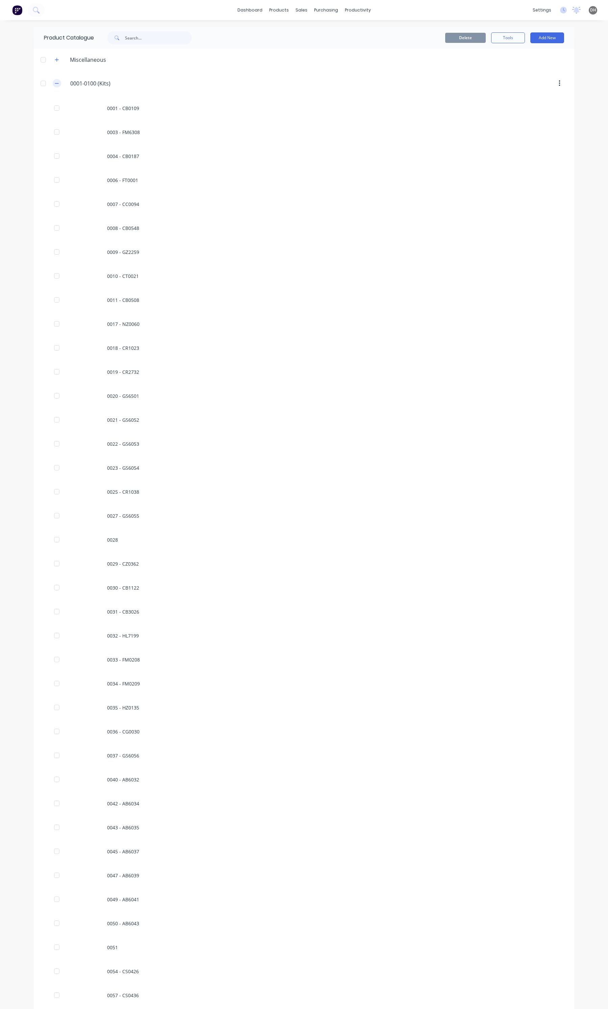
click at [53, 81] on button "button" at bounding box center [57, 83] width 8 height 8
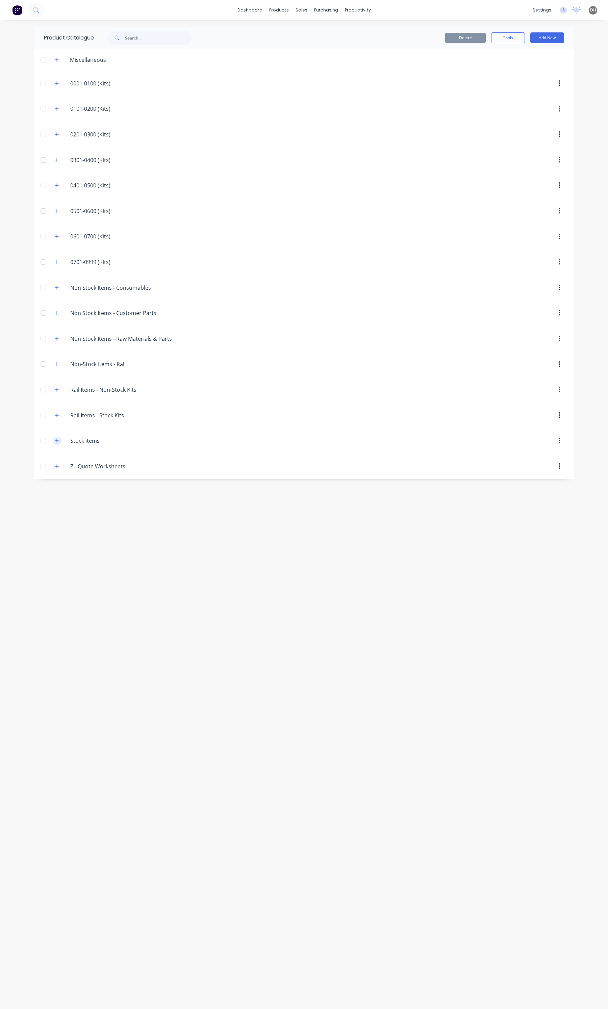
click at [57, 445] on button "button" at bounding box center [57, 440] width 8 height 8
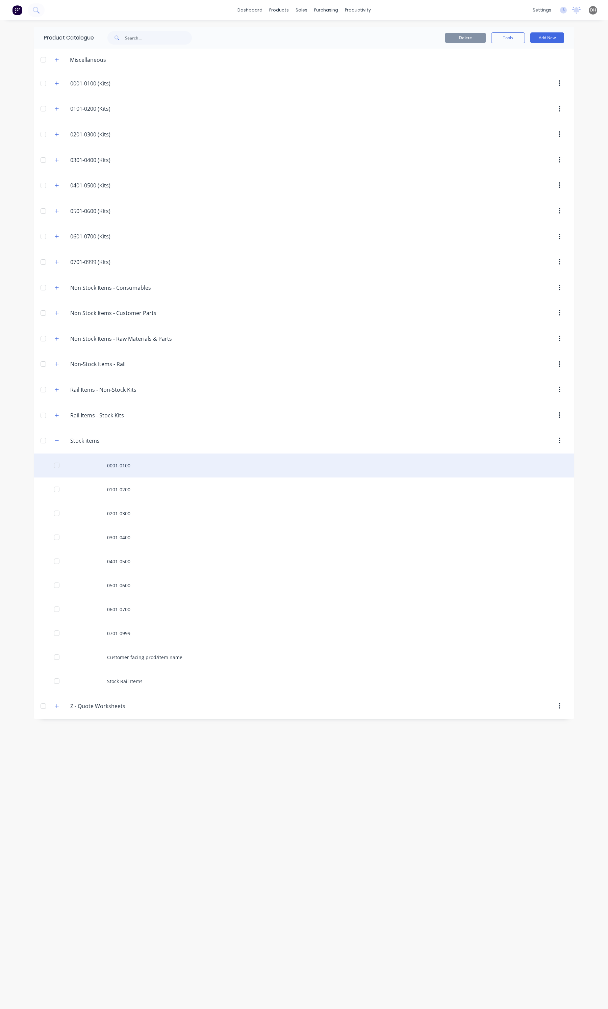
click at [123, 474] on div "0001-0100" at bounding box center [304, 465] width 540 height 24
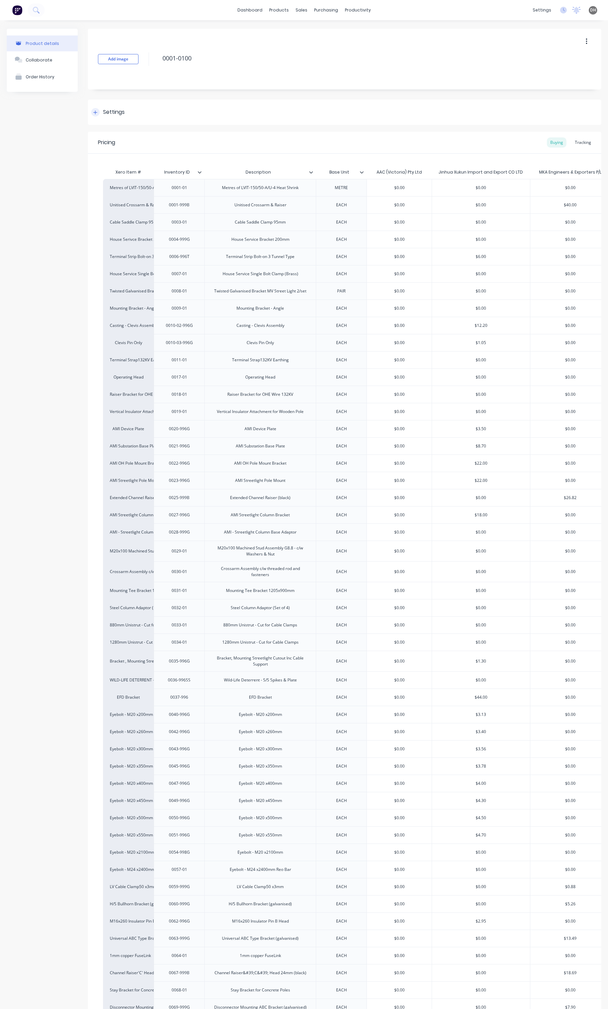
click at [96, 111] on icon at bounding box center [95, 112] width 4 height 5
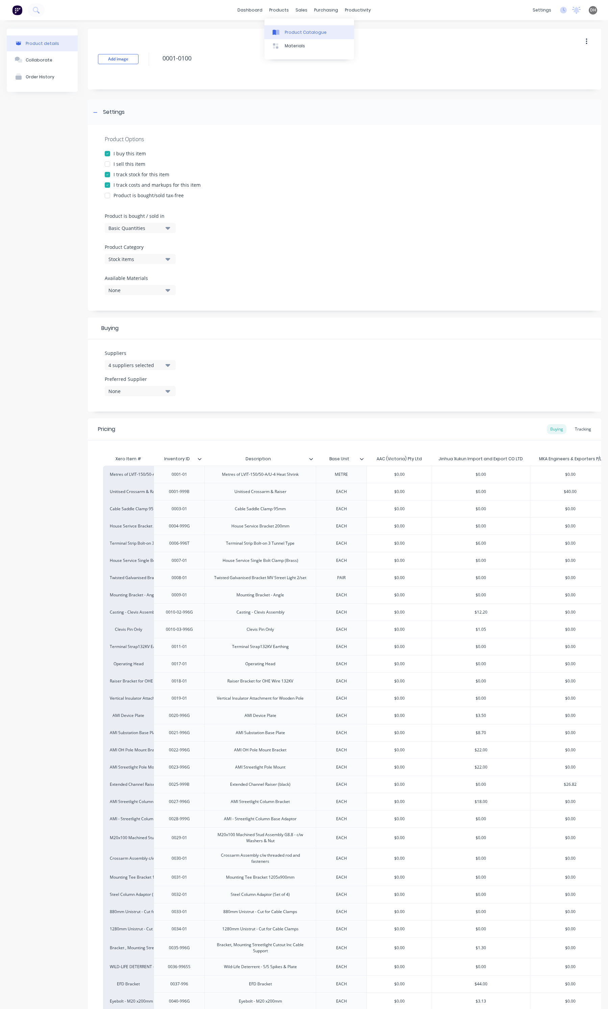
click at [302, 35] on div "Product Catalogue" at bounding box center [306, 32] width 42 height 6
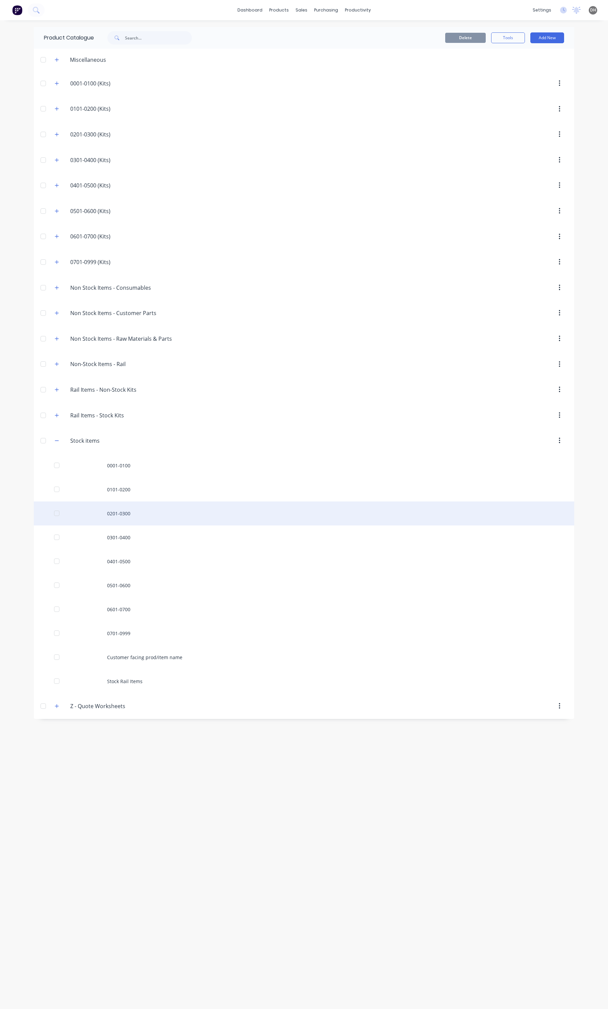
click at [116, 522] on div "0201-0300" at bounding box center [304, 513] width 540 height 24
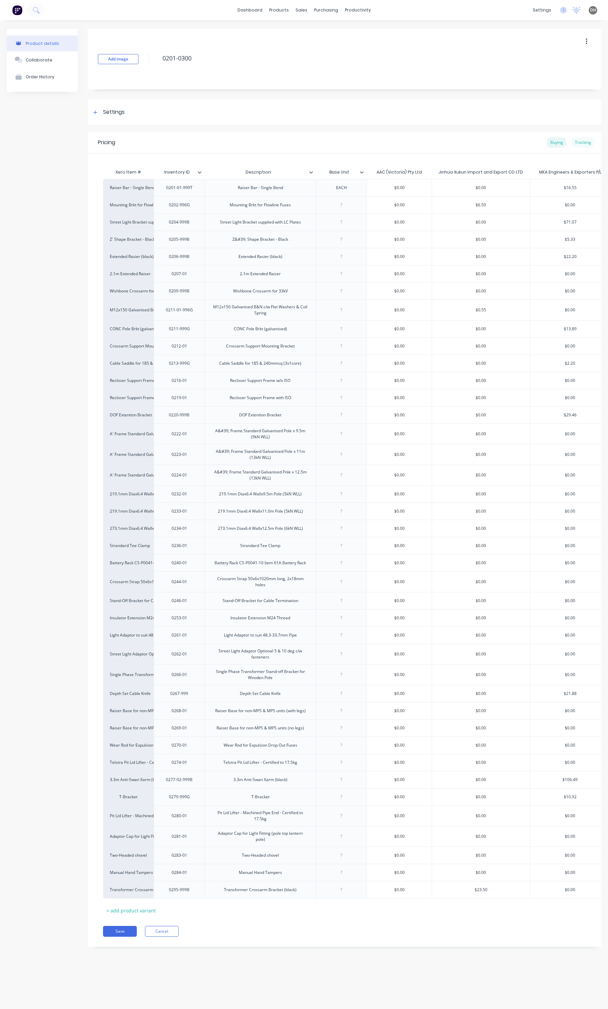
click at [574, 140] on div "Tracking" at bounding box center [582, 142] width 23 height 10
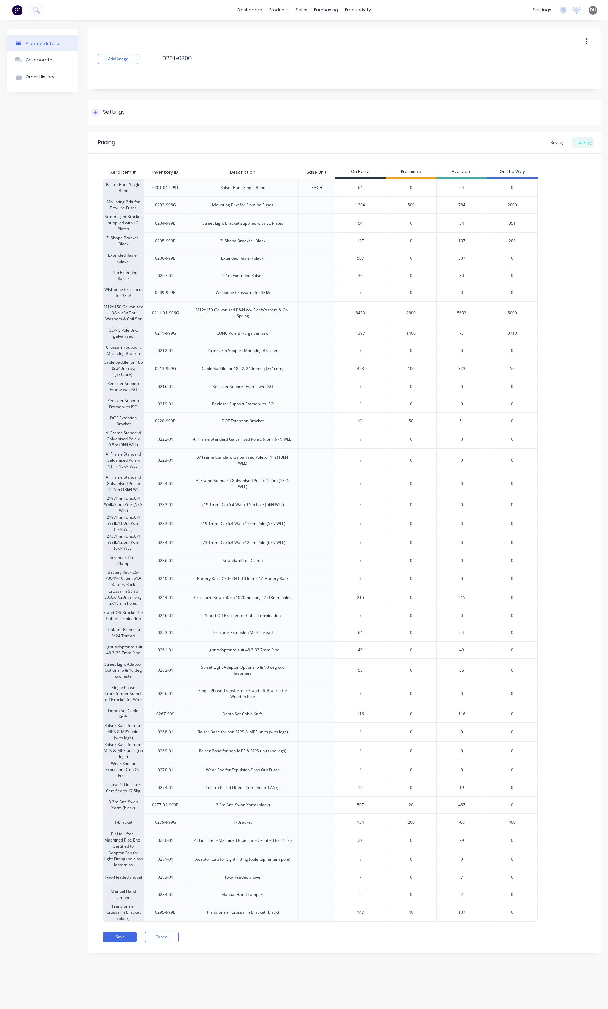
click at [107, 115] on div "Settings" at bounding box center [344, 112] width 513 height 25
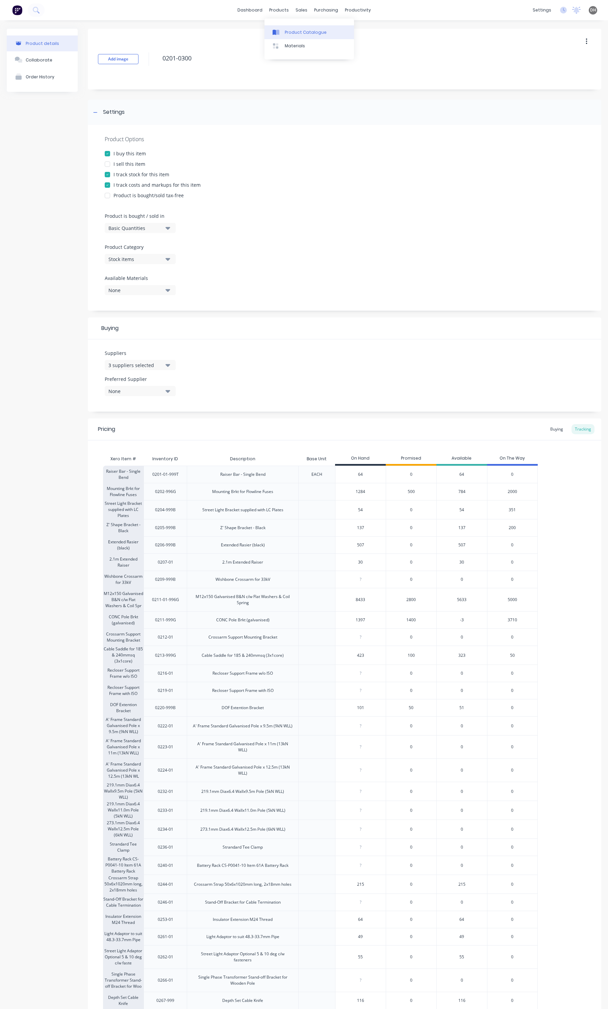
click at [314, 30] on div "Product Catalogue" at bounding box center [306, 32] width 42 height 6
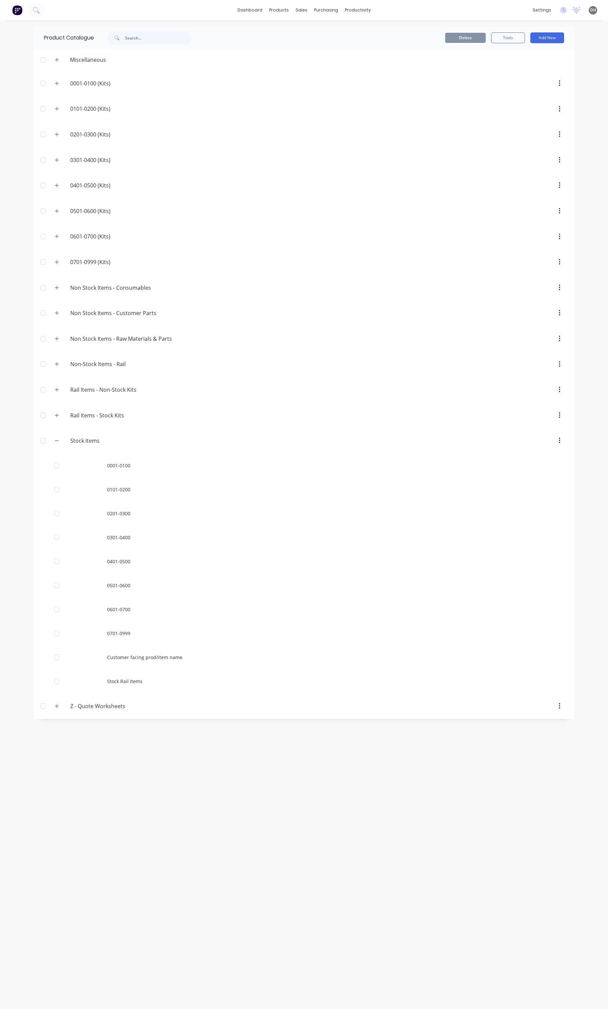
click at [55, 438] on span at bounding box center [57, 440] width 8 height 8
click at [53, 442] on button "button" at bounding box center [57, 440] width 8 height 8
click at [58, 135] on icon "button" at bounding box center [57, 134] width 4 height 5
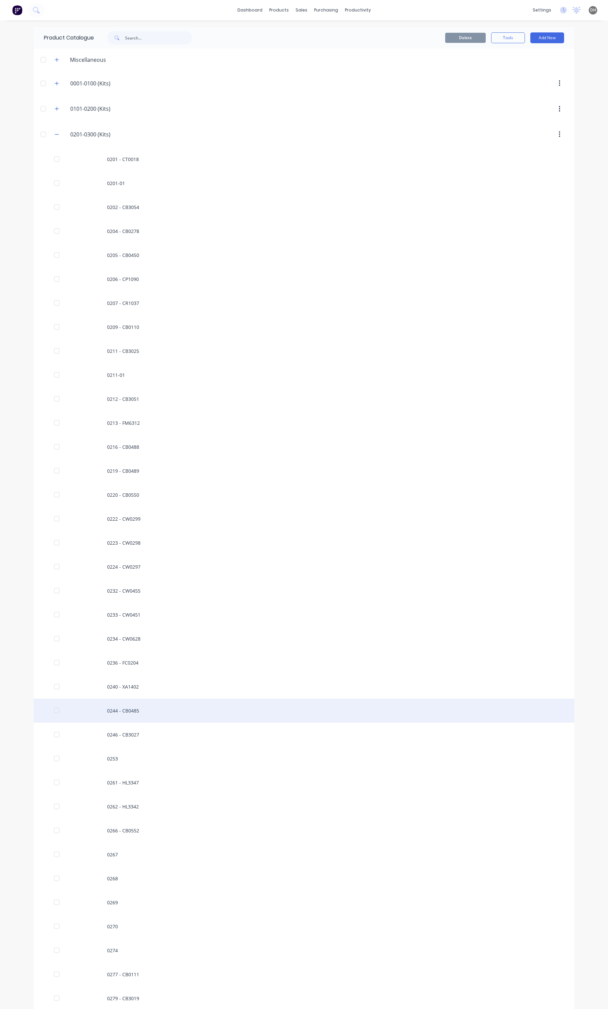
click at [154, 708] on div "0244 - CB0485" at bounding box center [304, 710] width 540 height 24
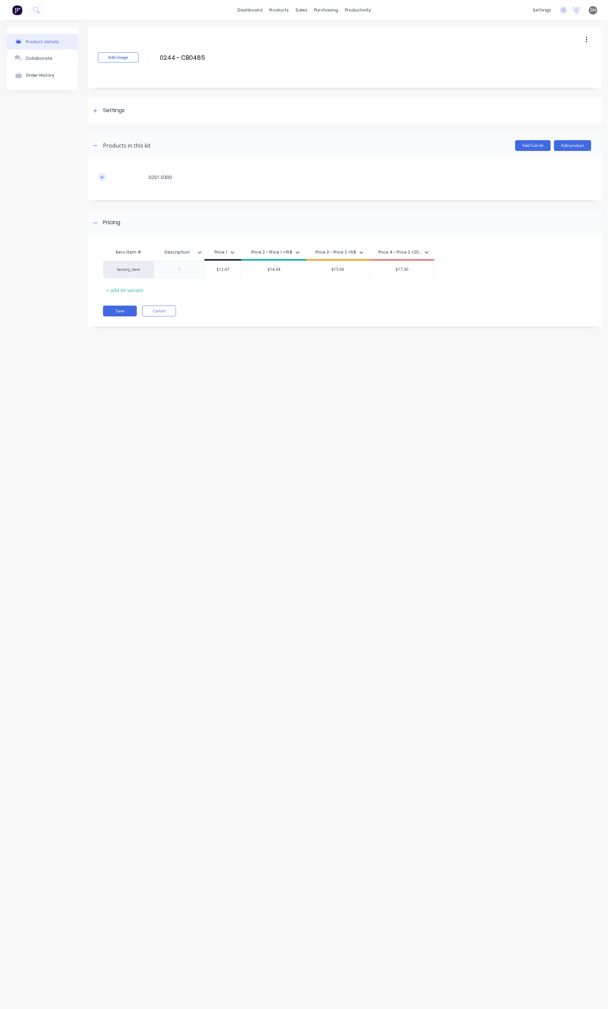
click at [106, 175] on button "button" at bounding box center [102, 177] width 8 height 8
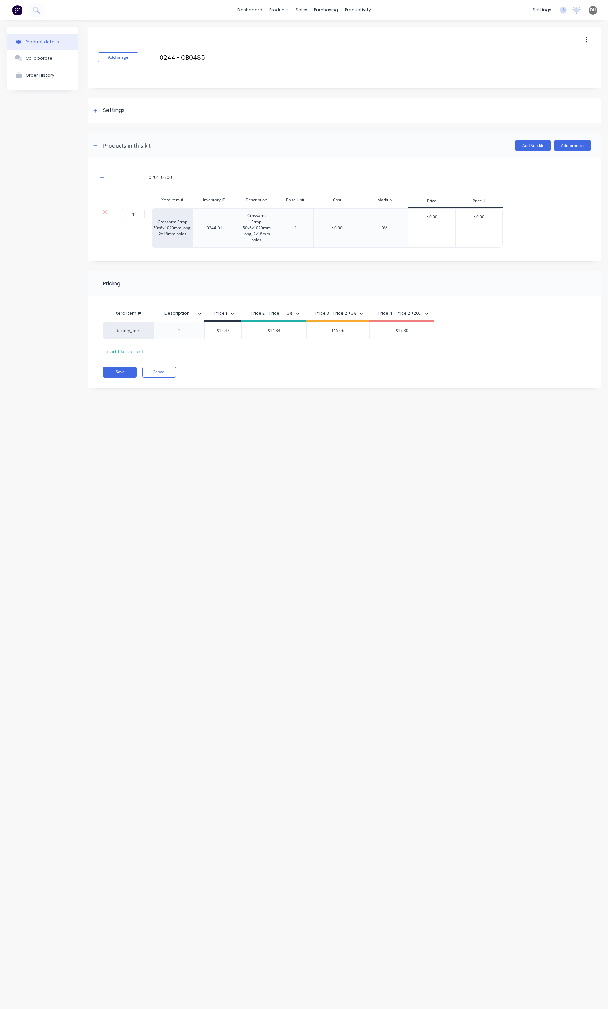
click at [91, 142] on span at bounding box center [95, 145] width 8 height 8
click at [93, 143] on icon "button" at bounding box center [95, 145] width 4 height 5
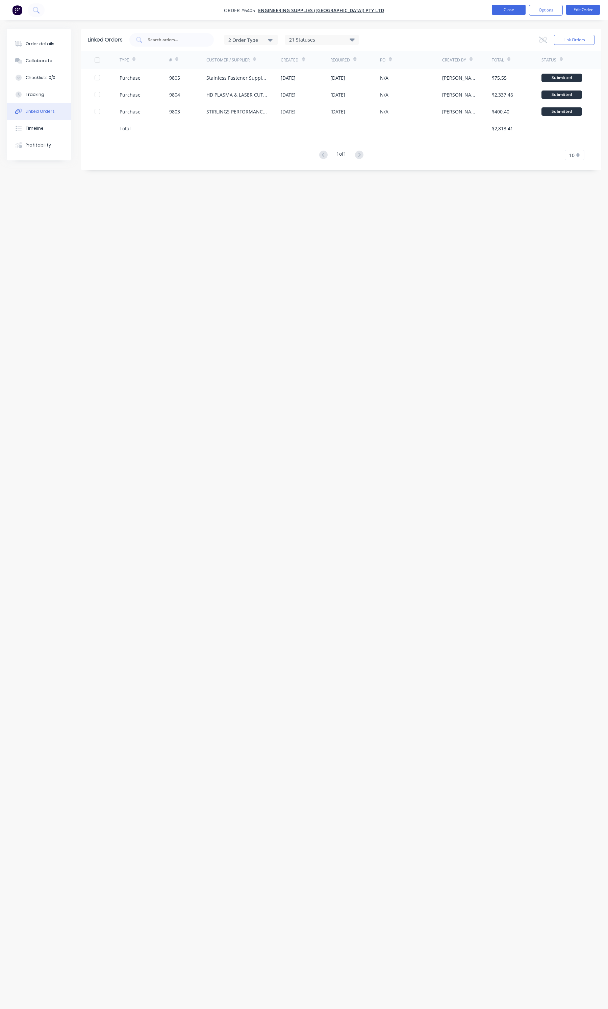
click at [498, 8] on button "Close" at bounding box center [508, 10] width 34 height 10
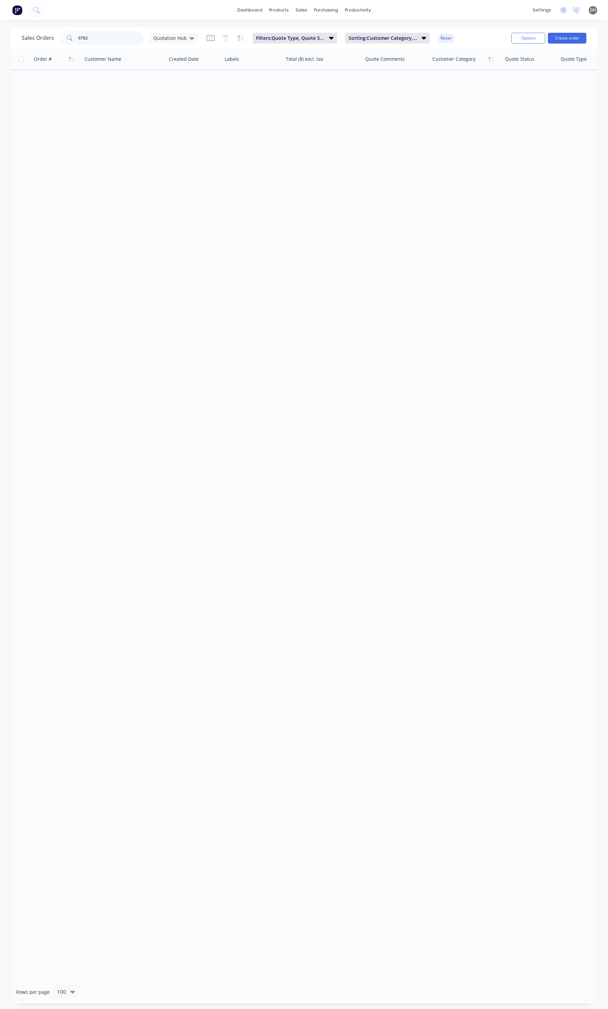
click at [112, 34] on input "0782" at bounding box center [111, 38] width 66 height 14
click at [179, 35] on span "Quotation Hub" at bounding box center [169, 37] width 33 height 7
click at [164, 93] on button "None" at bounding box center [190, 95] width 77 height 8
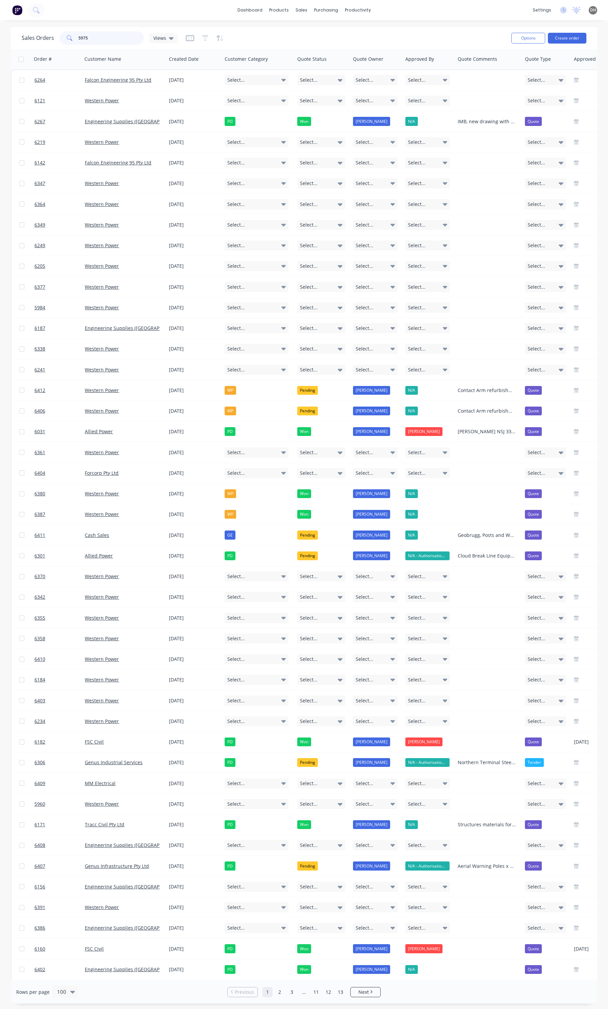
click at [100, 37] on input "5975" at bounding box center [111, 38] width 66 height 14
type input "5975"
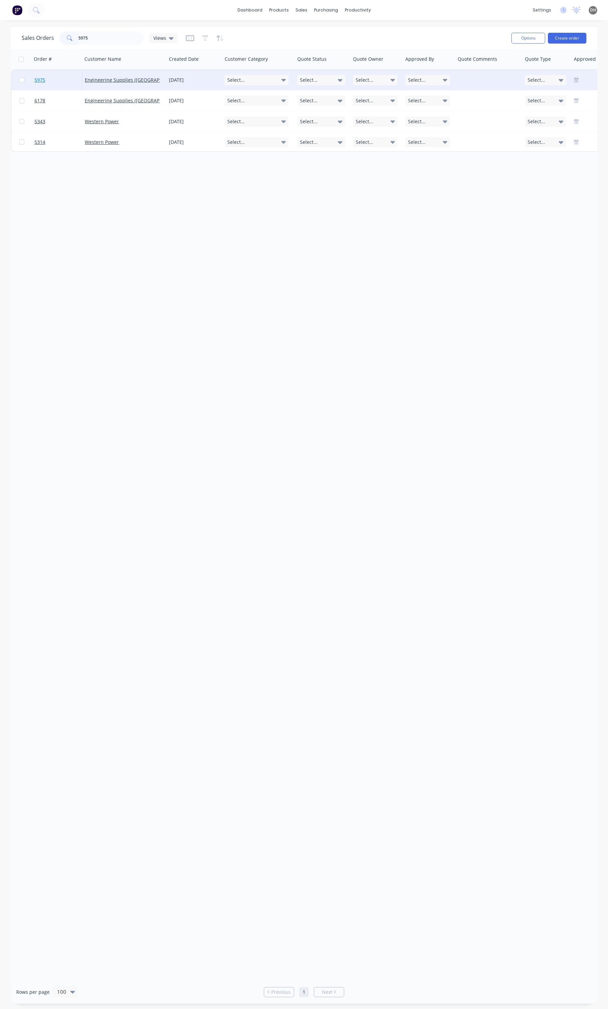
click at [61, 85] on link "5975" at bounding box center [59, 80] width 50 height 20
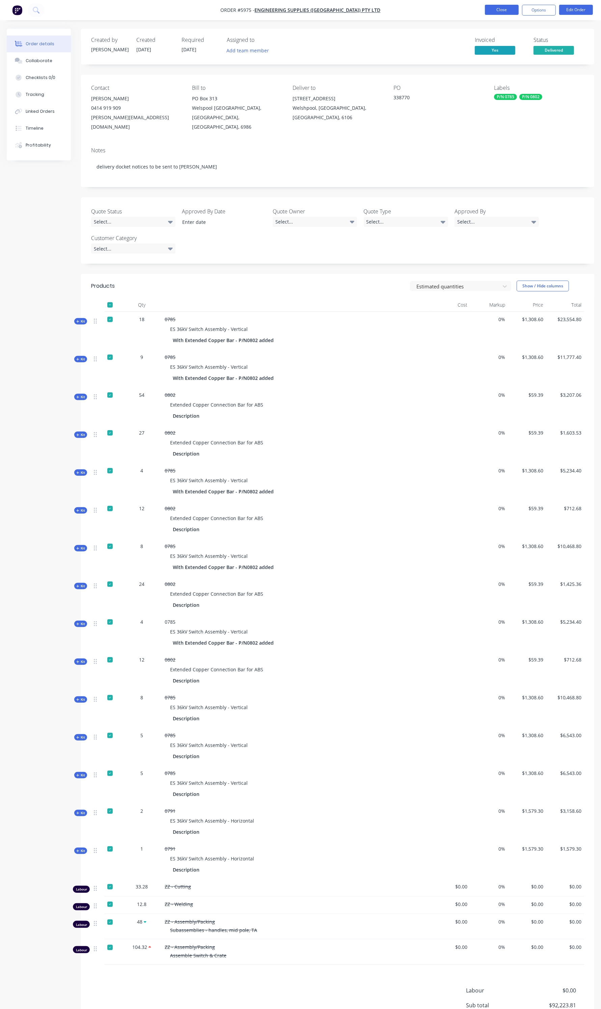
click at [517, 5] on button "Close" at bounding box center [502, 10] width 34 height 10
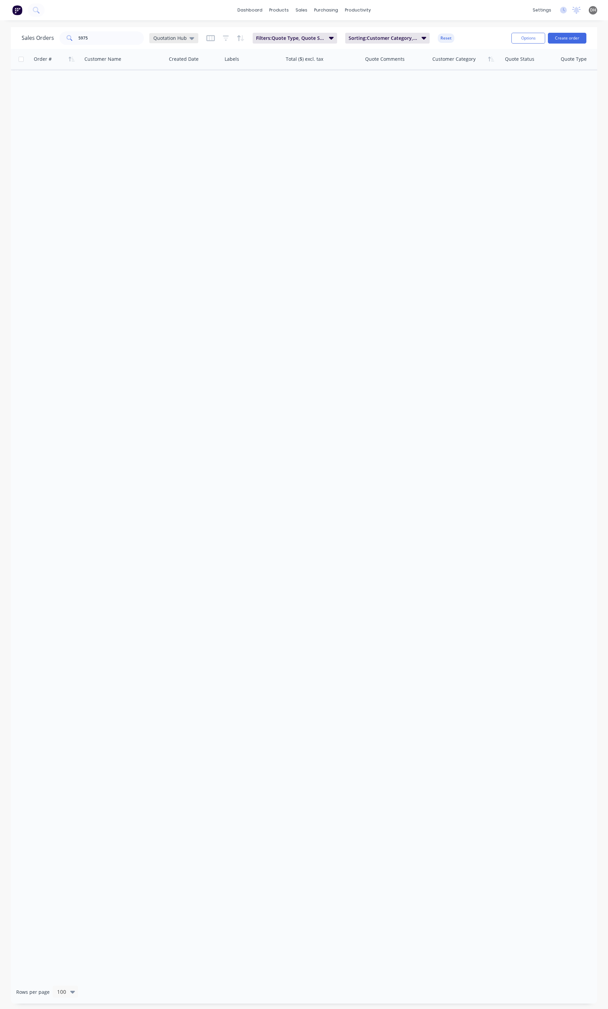
click at [155, 34] on div "Quotation Hub" at bounding box center [173, 38] width 49 height 10
click at [170, 120] on button "Open Sales Orders" at bounding box center [190, 122] width 77 height 8
click at [101, 44] on input "5975" at bounding box center [111, 38] width 66 height 14
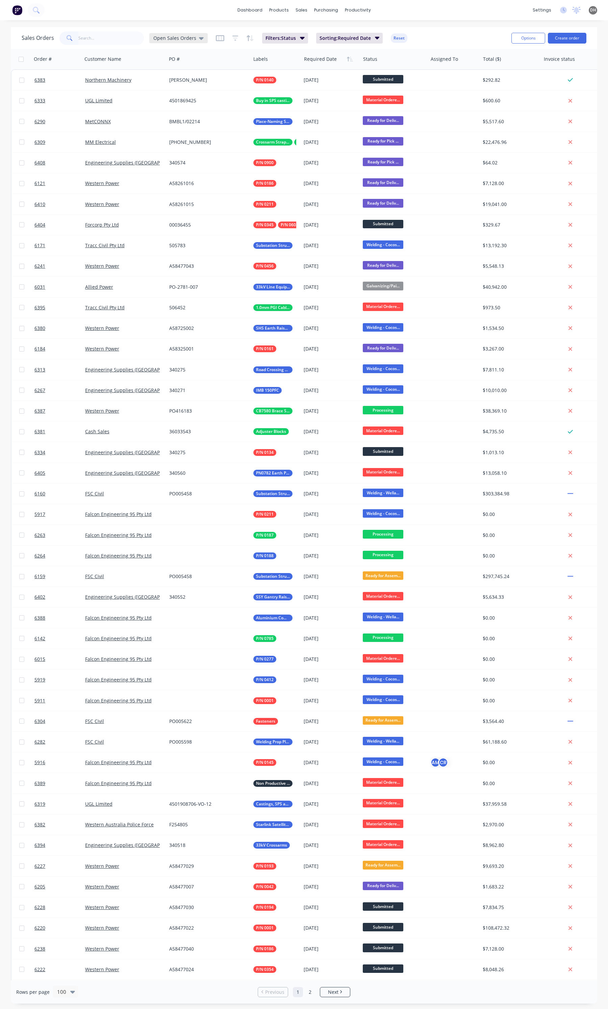
click at [199, 39] on icon at bounding box center [201, 37] width 5 height 7
click at [237, 117] on div "Open Sales Orders edit" at bounding box center [197, 123] width 90 height 14
click at [237, 123] on button "edit" at bounding box center [236, 122] width 9 height 7
click at [278, 77] on label "Set as your default view" at bounding box center [297, 79] width 54 height 7
click at [266, 77] on input "Set as your default view" at bounding box center [263, 79] width 5 height 6
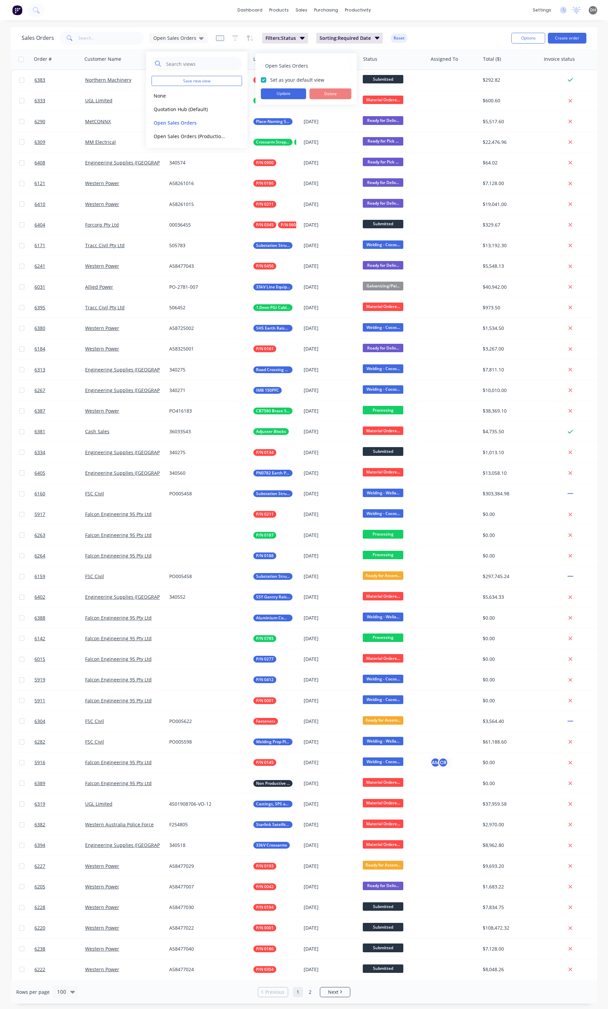
checkbox input "true"
click at [275, 91] on button "Update" at bounding box center [283, 93] width 45 height 11
click at [166, 36] on span "Open Sales Orders" at bounding box center [174, 37] width 43 height 7
click at [168, 36] on span "Open Sales Orders" at bounding box center [174, 37] width 43 height 7
click at [161, 91] on div "None edit" at bounding box center [197, 96] width 90 height 14
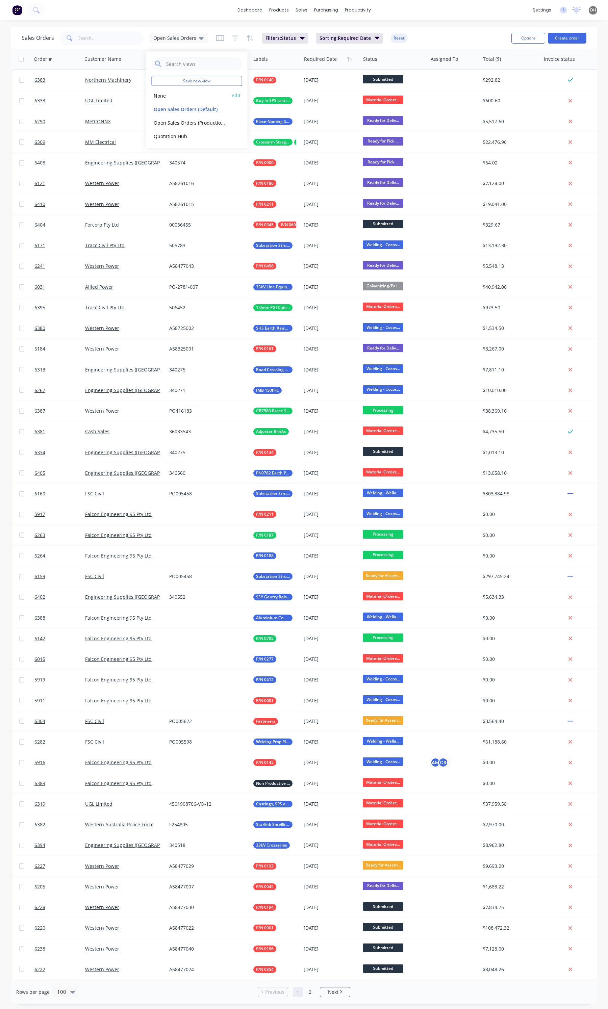
click at [161, 96] on button "None" at bounding box center [190, 95] width 77 height 8
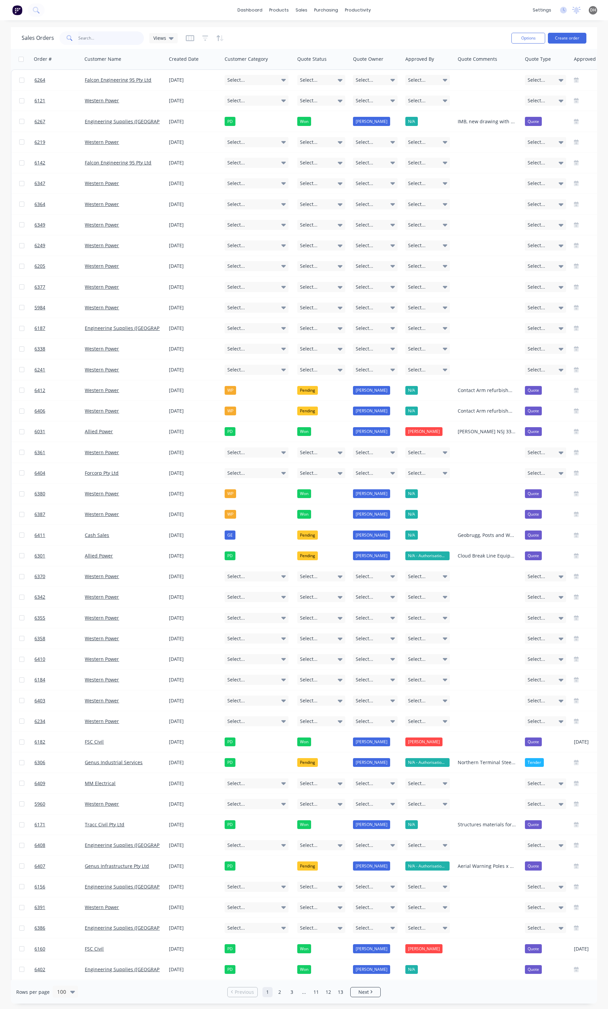
click at [105, 41] on input "text" at bounding box center [111, 38] width 66 height 14
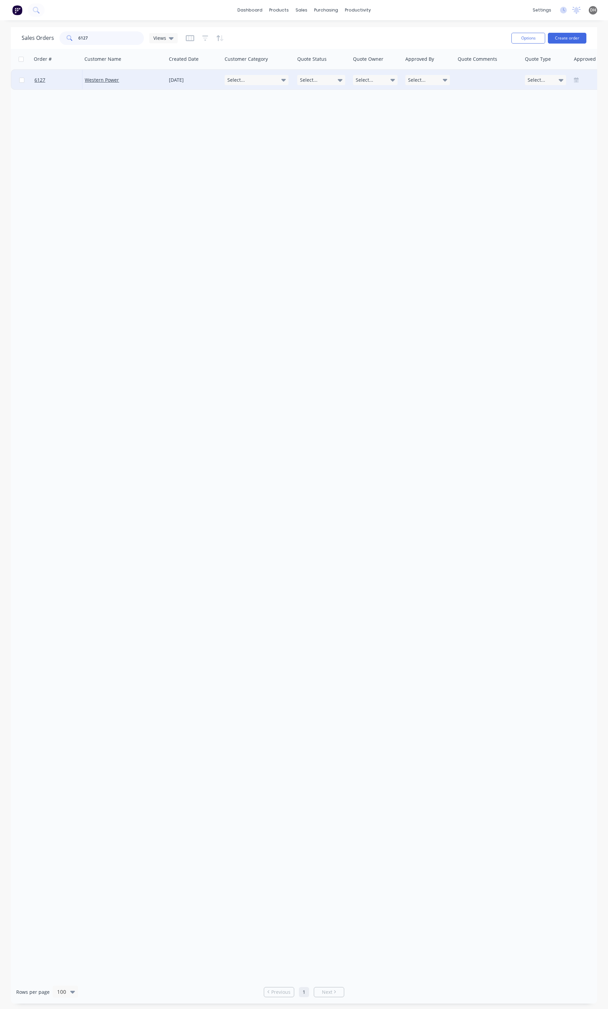
type input "6127"
click at [144, 79] on div "Western Power" at bounding box center [122, 80] width 75 height 7
